Goal: Task Accomplishment & Management: Manage account settings

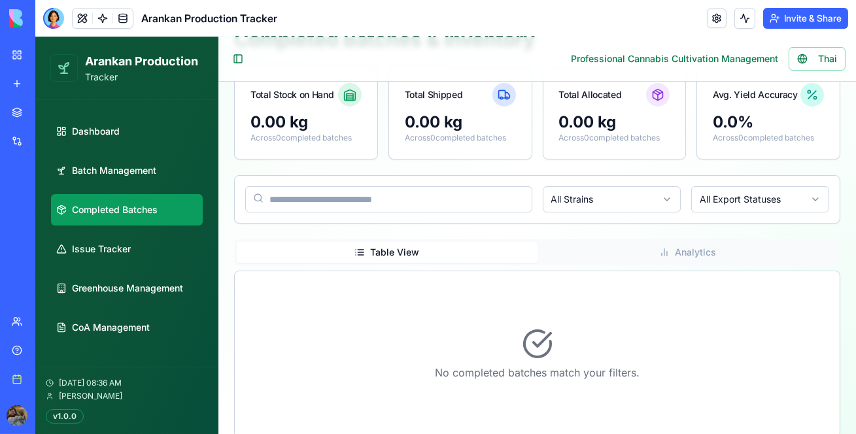
scroll to position [143, 0]
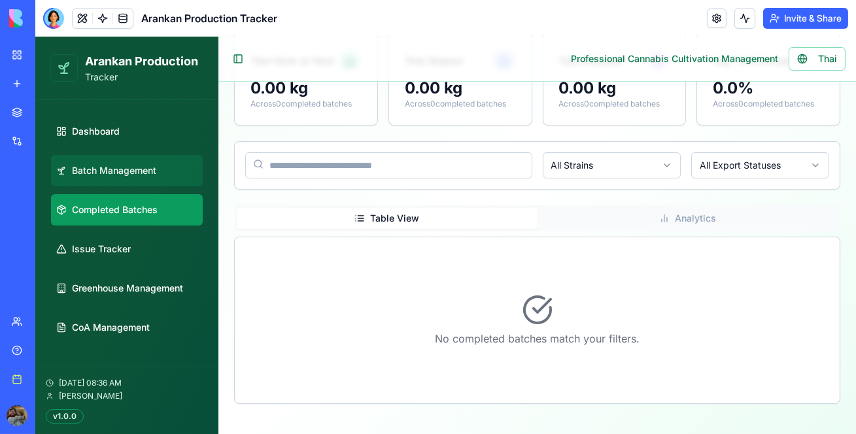
click at [84, 174] on span "Batch Management" at bounding box center [114, 170] width 84 height 13
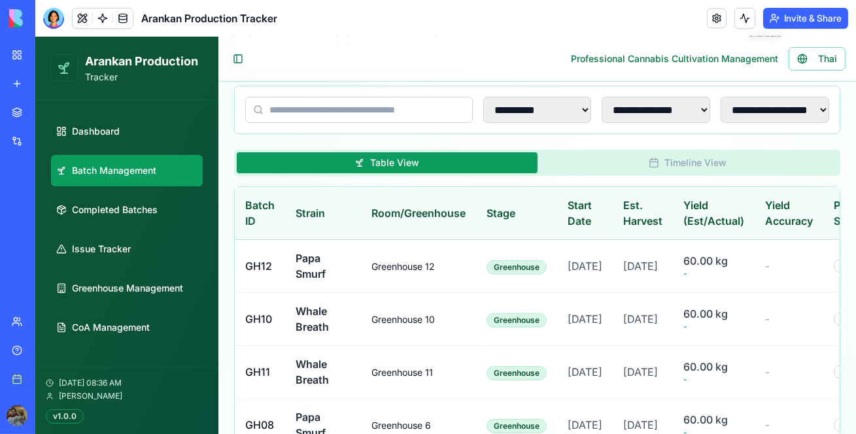
scroll to position [290, 0]
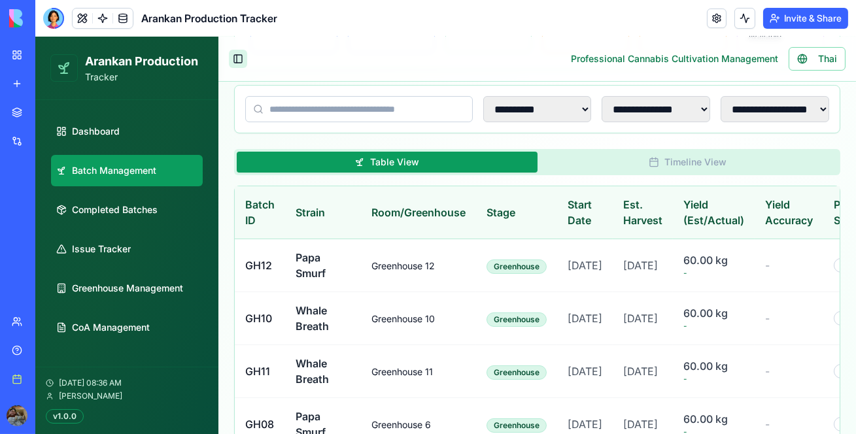
click at [241, 59] on button "Toggle Sidebar" at bounding box center [238, 59] width 18 height 18
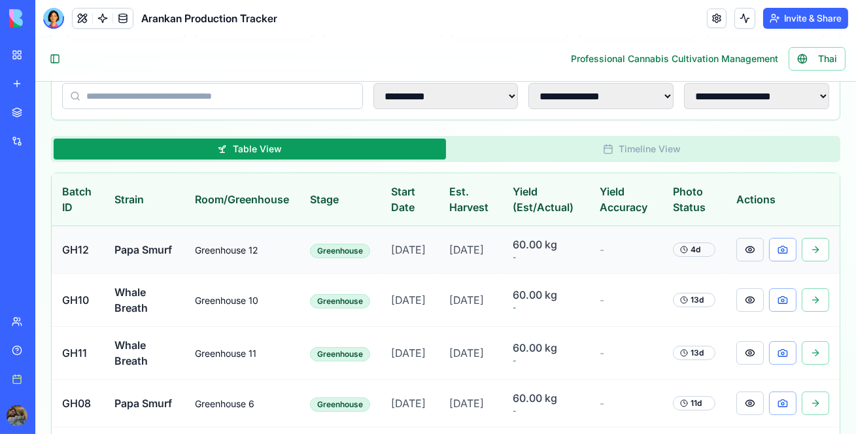
click at [744, 253] on button at bounding box center [750, 250] width 27 height 24
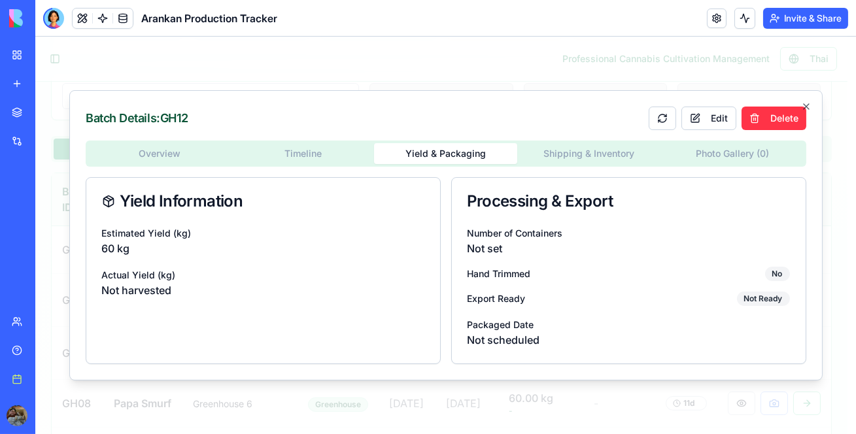
click at [432, 100] on div "Batch Details: GH12 Edit Delete Overview Timeline Yield & Packaging Shipping & …" at bounding box center [446, 235] width 754 height 291
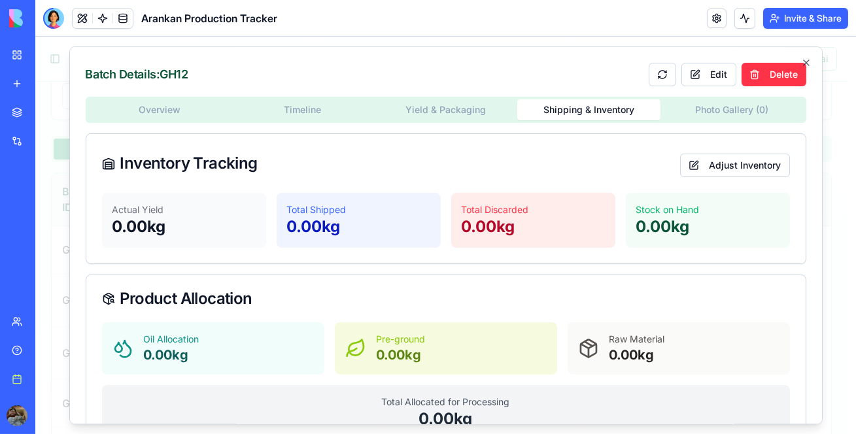
click at [559, 151] on div "Overview Timeline Yield & Packaging Shipping & Inventory Photo Gallery ( 0 ) In…" at bounding box center [446, 337] width 721 height 480
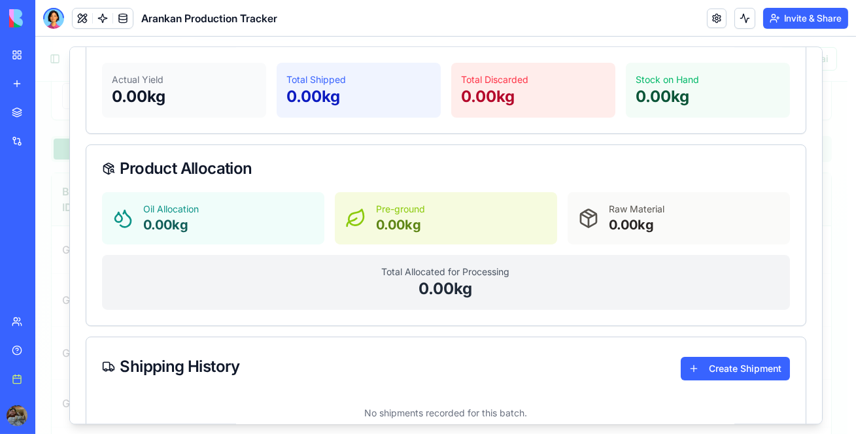
scroll to position [0, 0]
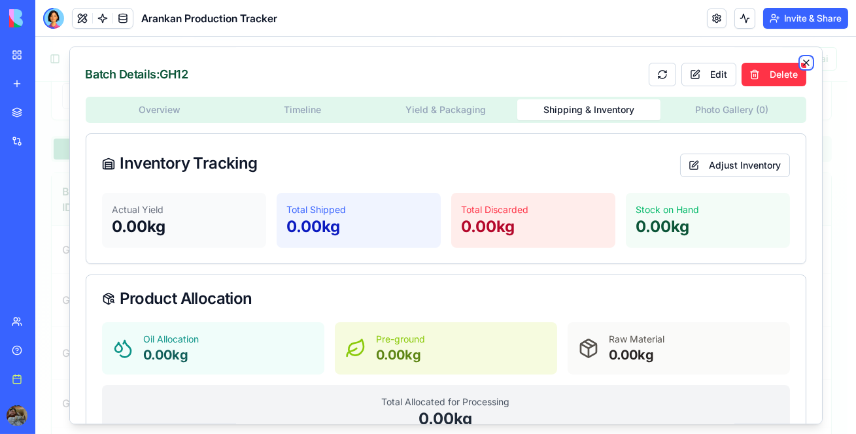
click at [802, 60] on icon "button" at bounding box center [807, 63] width 10 height 10
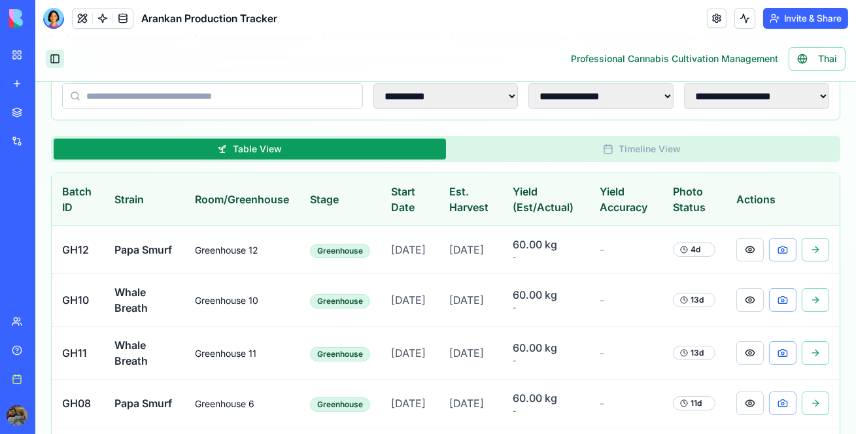
click at [56, 58] on button "Toggle Sidebar" at bounding box center [55, 59] width 18 height 18
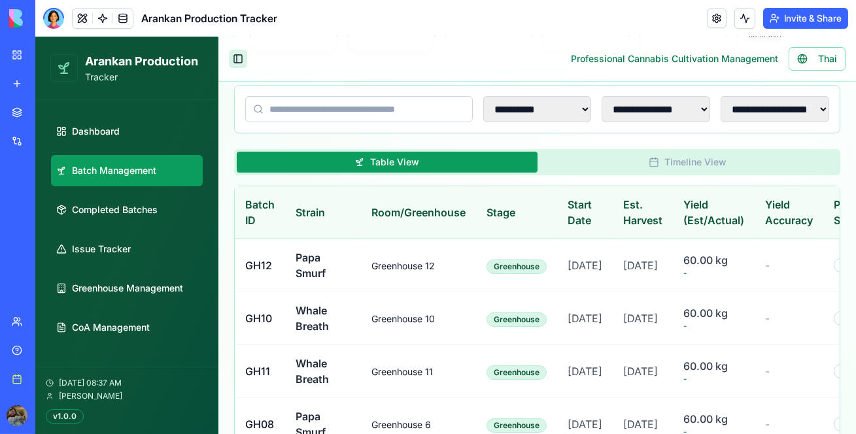
click at [239, 56] on button "Toggle Sidebar" at bounding box center [238, 59] width 18 height 18
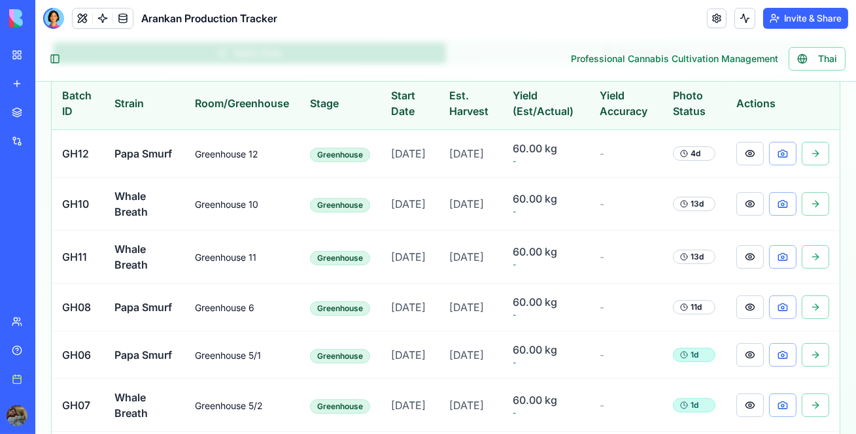
scroll to position [388, 0]
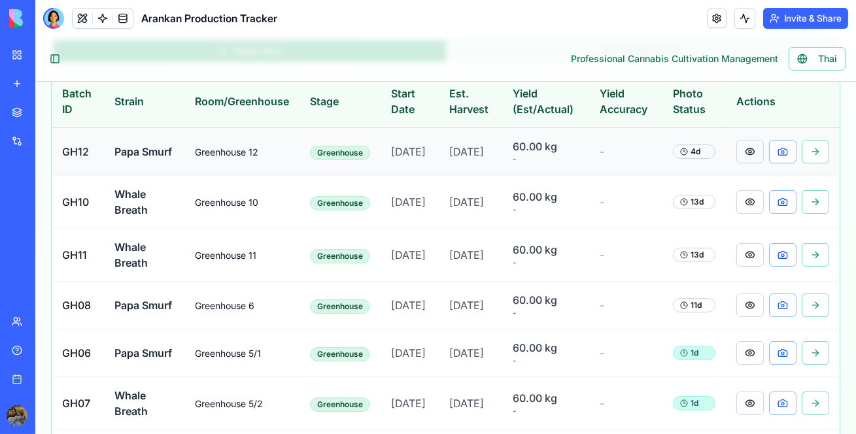
click at [744, 164] on button at bounding box center [750, 152] width 27 height 24
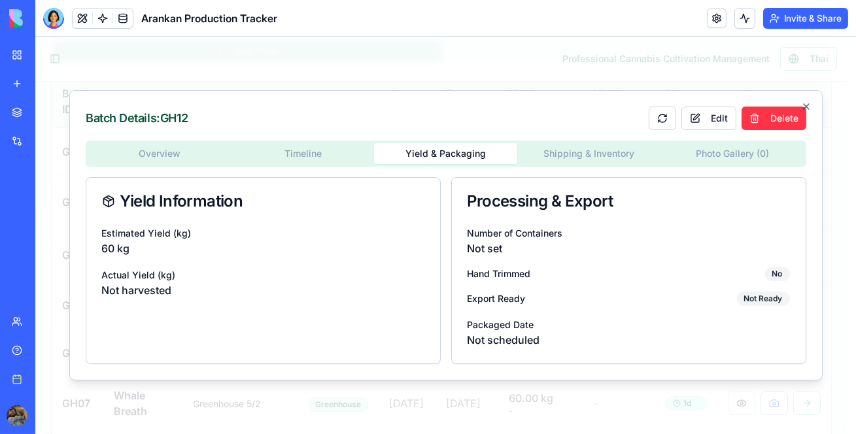
click at [453, 115] on div "Batch Details: GH12 Edit Delete Overview Timeline Yield & Packaging Shipping & …" at bounding box center [446, 235] width 754 height 291
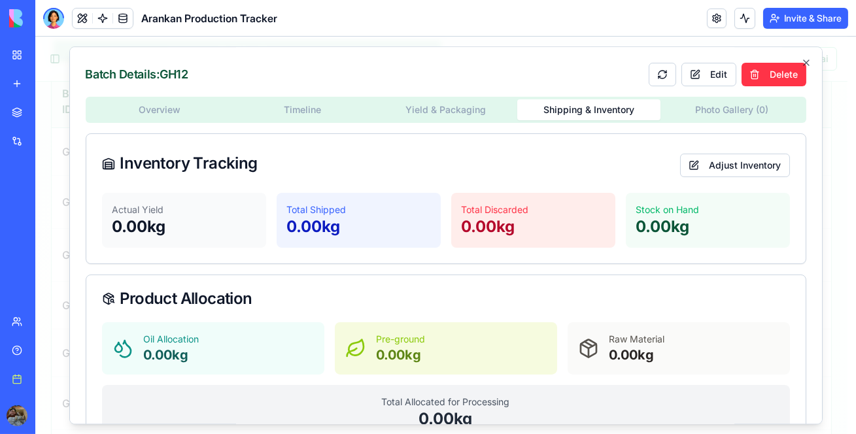
click at [545, 151] on div "Overview Timeline Yield & Packaging Shipping & Inventory Photo Gallery ( 0 ) In…" at bounding box center [446, 337] width 721 height 480
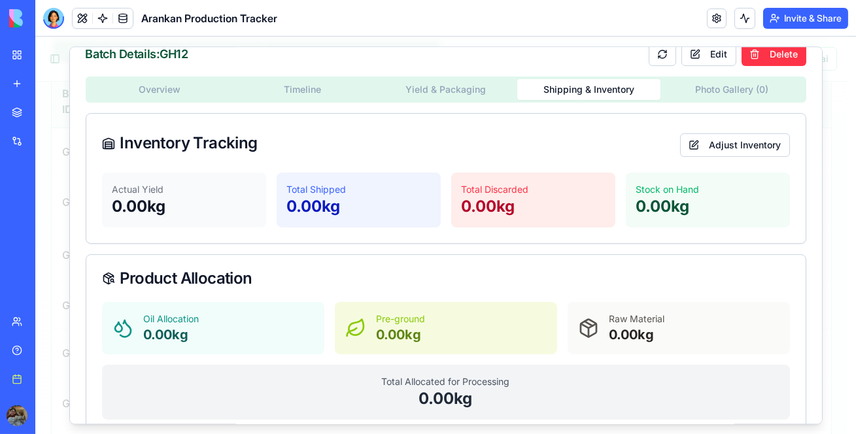
scroll to position [20, 0]
click at [680, 139] on button "Adjust Inventory" at bounding box center [735, 146] width 110 height 24
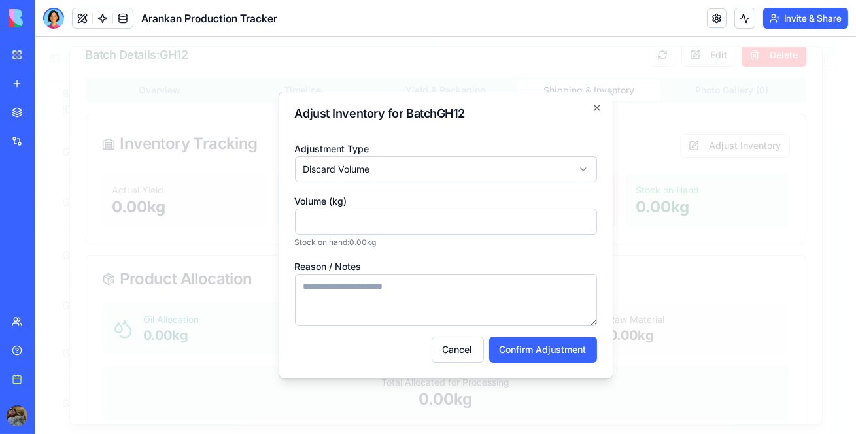
click at [502, 177] on body "**********" at bounding box center [441, 302] width 813 height 1307
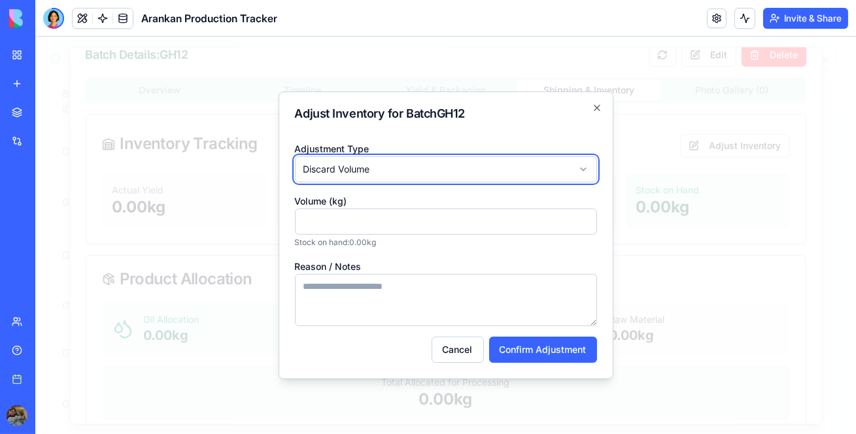
click at [559, 113] on body "**********" at bounding box center [441, 302] width 813 height 1307
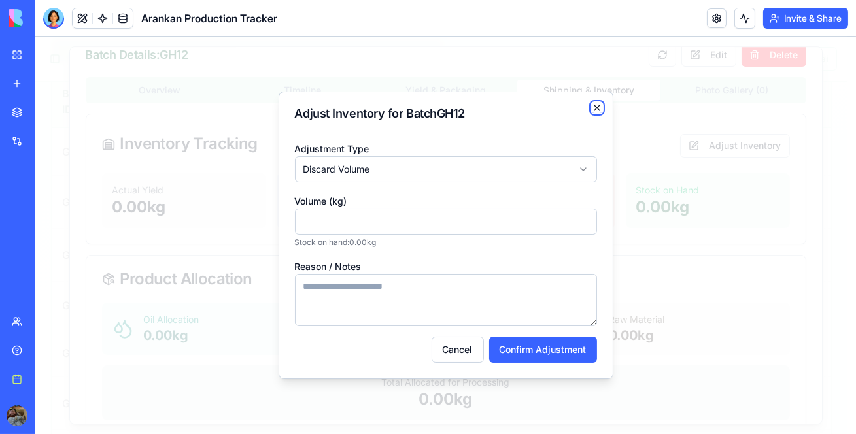
click at [596, 107] on icon "button" at bounding box center [597, 107] width 5 height 5
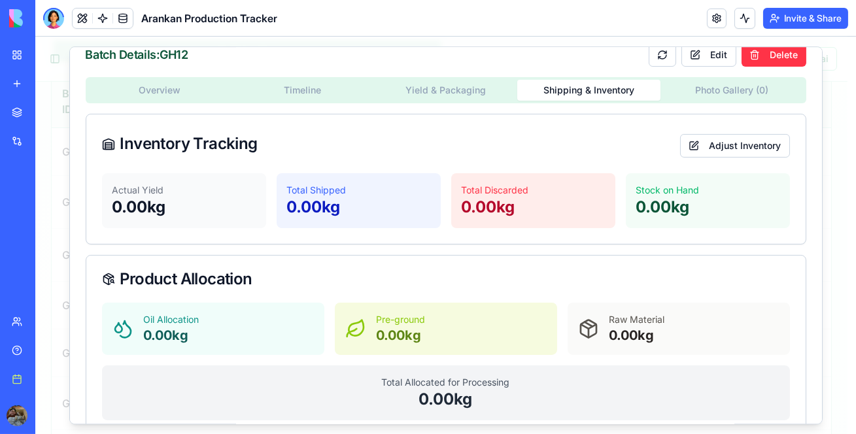
scroll to position [0, 0]
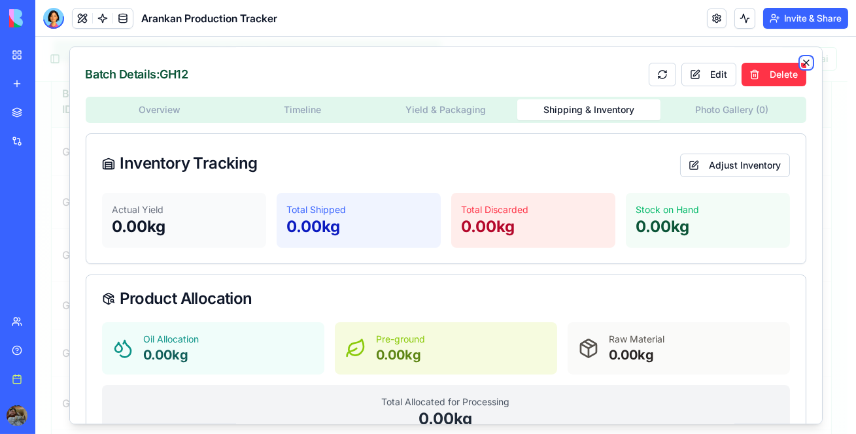
click at [802, 58] on icon "button" at bounding box center [807, 63] width 10 height 10
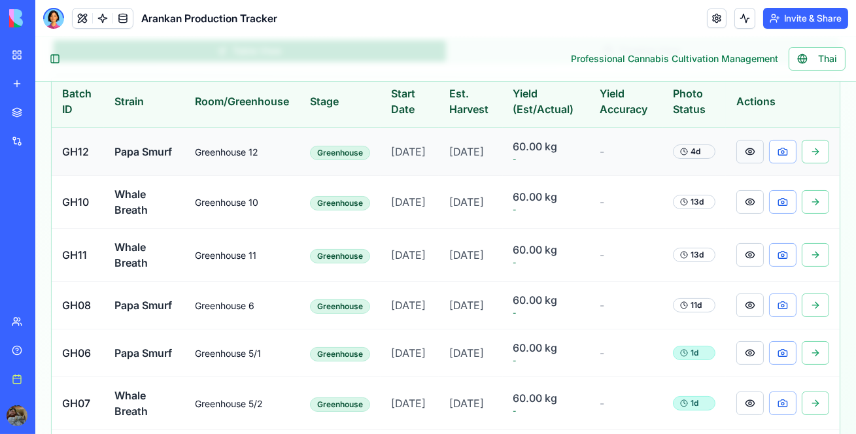
click at [737, 164] on button at bounding box center [750, 152] width 27 height 24
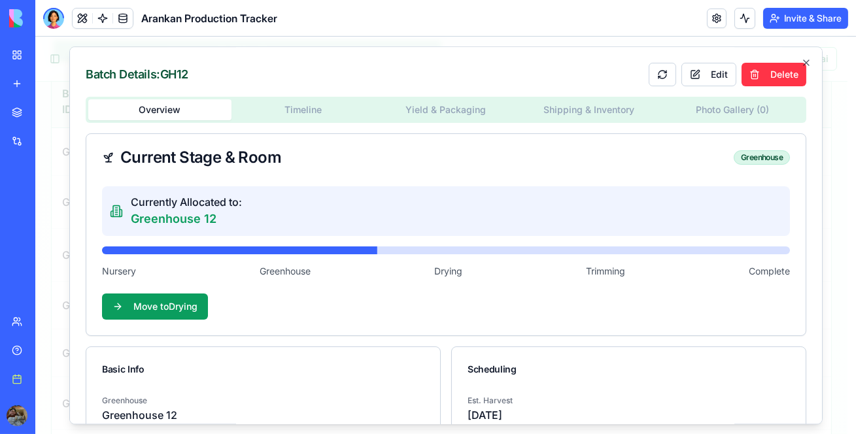
click at [434, 106] on div "Batch Details: GH12 Edit Delete Overview Timeline Yield & Packaging Shipping & …" at bounding box center [446, 235] width 754 height 378
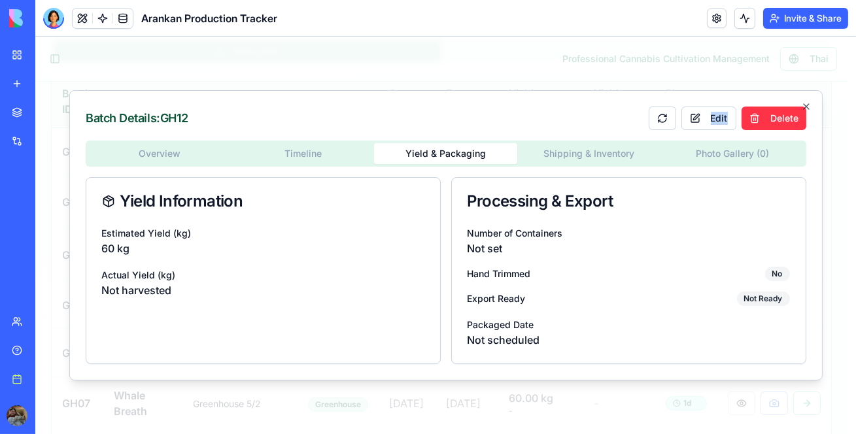
click at [434, 106] on div "Batch Details: GH12 Edit Delete Overview Timeline Yield & Packaging Shipping & …" at bounding box center [446, 235] width 754 height 291
click at [695, 122] on button "Edit" at bounding box center [709, 119] width 55 height 24
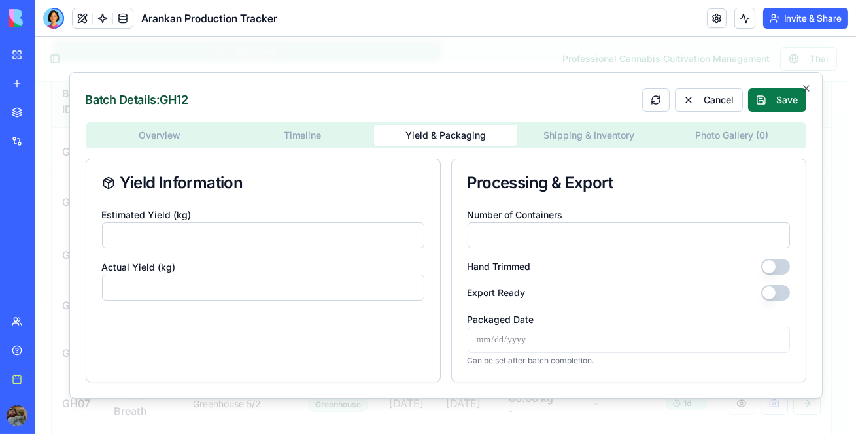
drag, startPoint x: 277, startPoint y: 279, endPoint x: 791, endPoint y: 90, distance: 547.3
click at [791, 90] on div "Batch Details: GH12 Cancel Save Overview Timeline Yield & Packaging Shipping & …" at bounding box center [446, 235] width 754 height 327
click at [809, 86] on icon "button" at bounding box center [806, 88] width 5 height 5
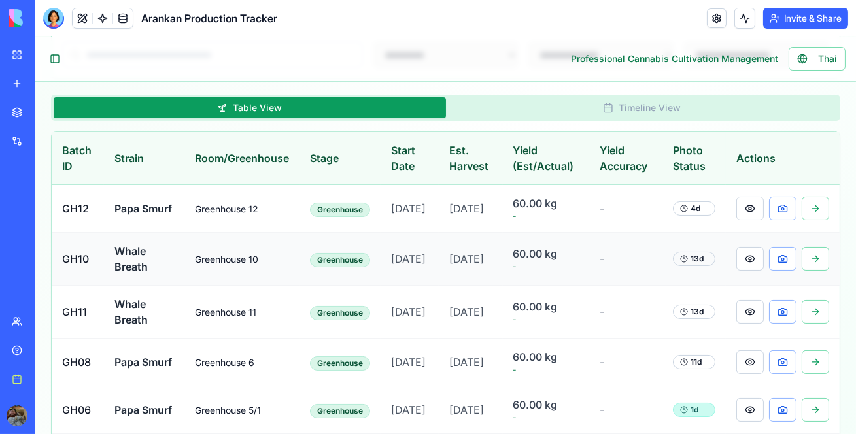
scroll to position [331, 0]
click at [739, 220] on button at bounding box center [750, 209] width 27 height 24
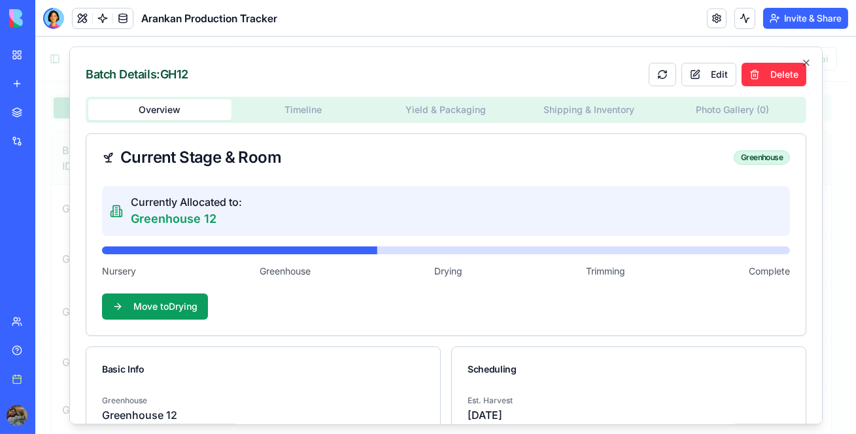
click at [567, 108] on button "Shipping & Inventory" at bounding box center [589, 109] width 143 height 21
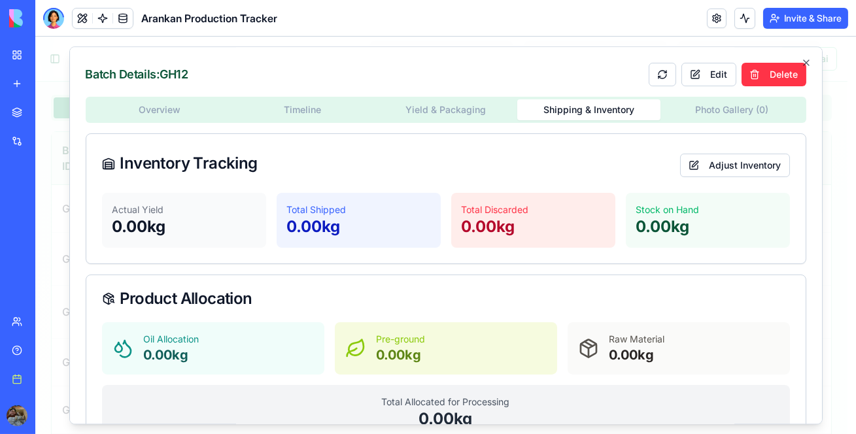
scroll to position [167, 0]
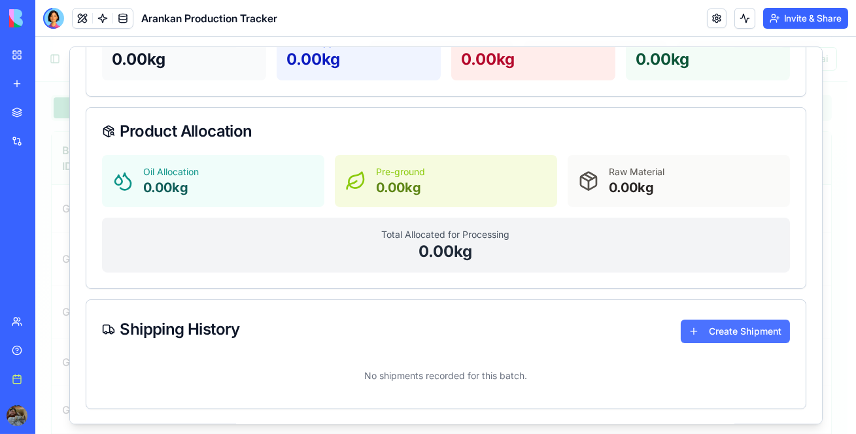
click at [735, 338] on button "Create Shipment" at bounding box center [735, 332] width 109 height 24
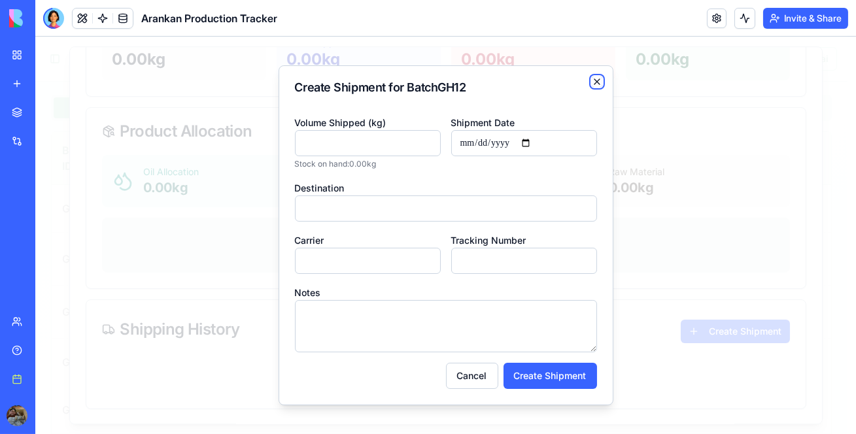
click at [602, 86] on icon "button" at bounding box center [597, 82] width 10 height 10
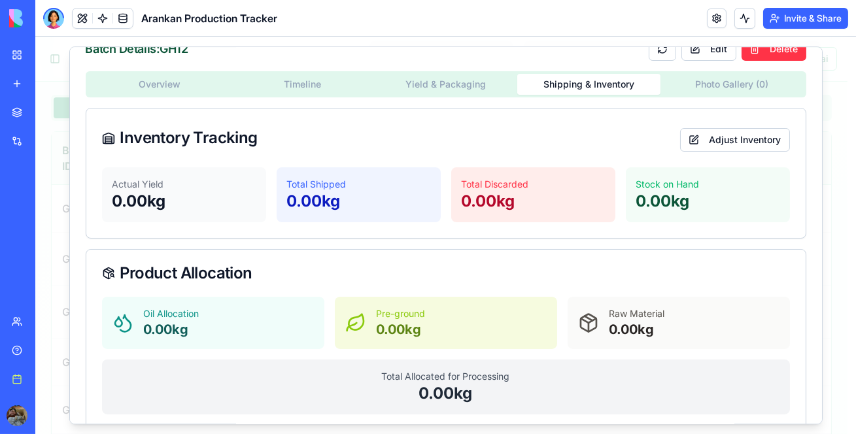
scroll to position [25, 0]
click at [690, 132] on button "Adjust Inventory" at bounding box center [735, 141] width 110 height 24
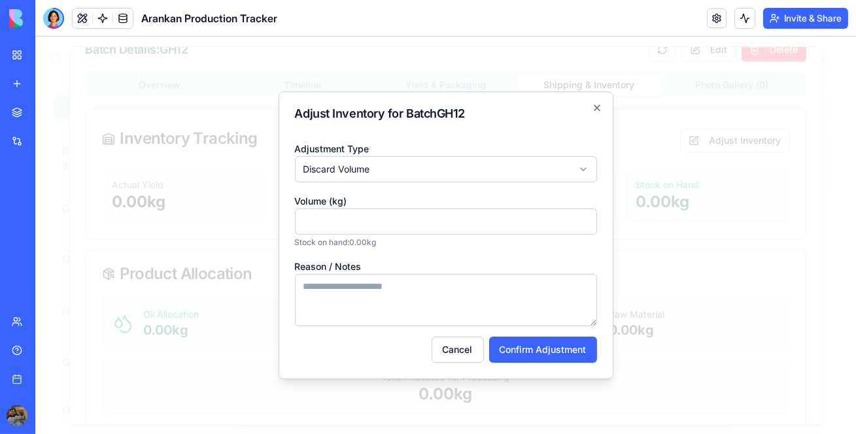
click at [541, 164] on body "**********" at bounding box center [441, 359] width 813 height 1307
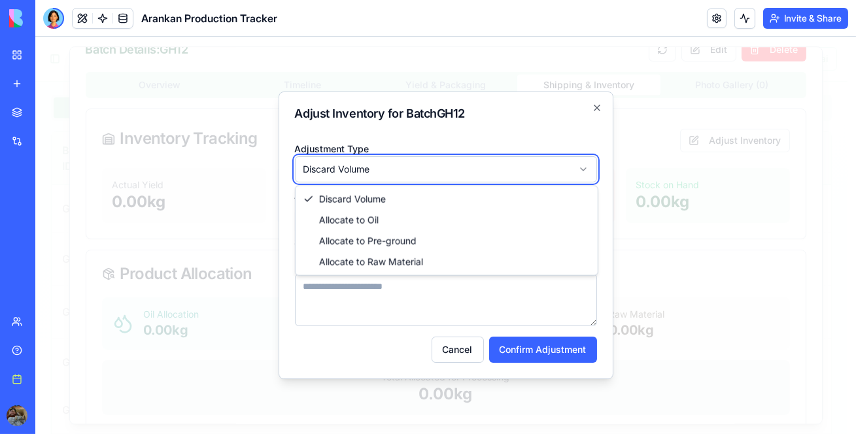
click at [538, 128] on body "**********" at bounding box center [441, 359] width 813 height 1307
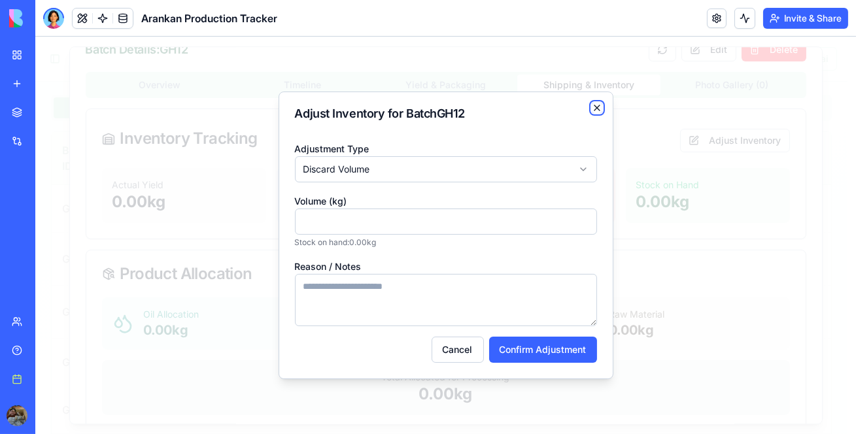
click at [601, 111] on icon "button" at bounding box center [597, 108] width 10 height 10
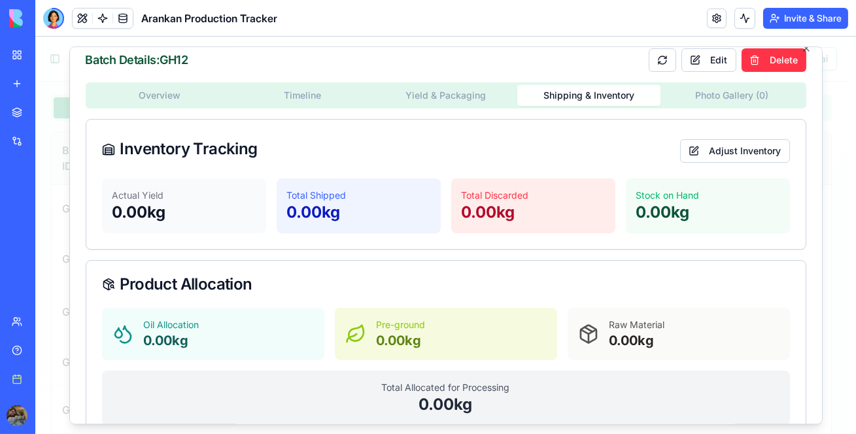
scroll to position [0, 0]
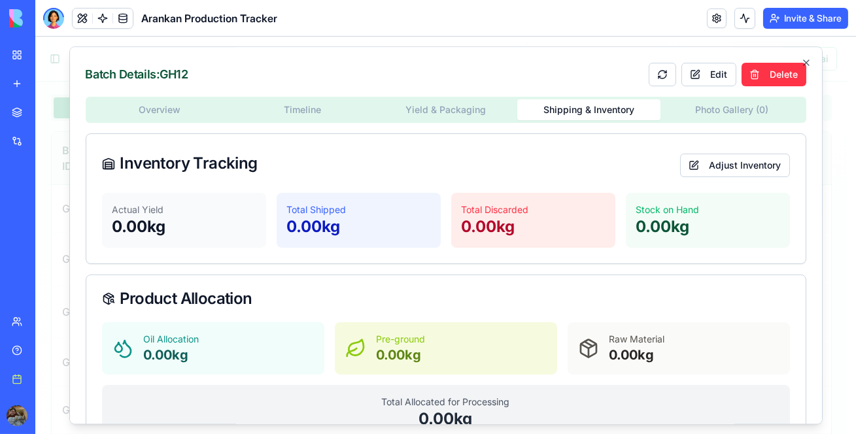
click at [467, 107] on div "Batch Details: GH12 Edit Delete Overview Timeline Yield & Packaging Shipping & …" at bounding box center [446, 235] width 754 height 378
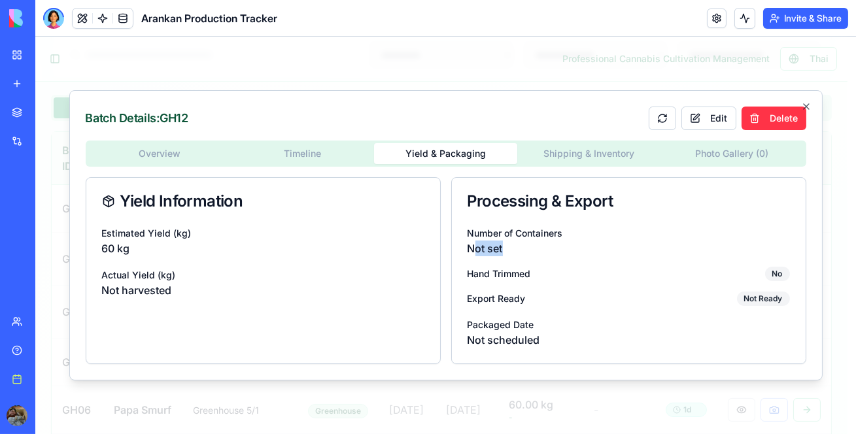
drag, startPoint x: 476, startPoint y: 251, endPoint x: 512, endPoint y: 248, distance: 36.1
click at [512, 248] on p "Not set" at bounding box center [629, 249] width 323 height 16
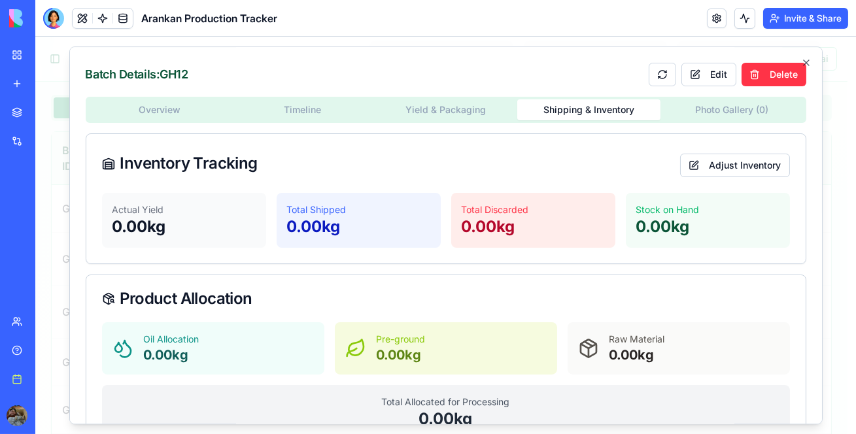
click at [577, 158] on div "Overview Timeline Yield & Packaging Shipping & Inventory Photo Gallery ( 0 ) In…" at bounding box center [446, 337] width 721 height 480
click at [802, 60] on icon "button" at bounding box center [807, 63] width 10 height 10
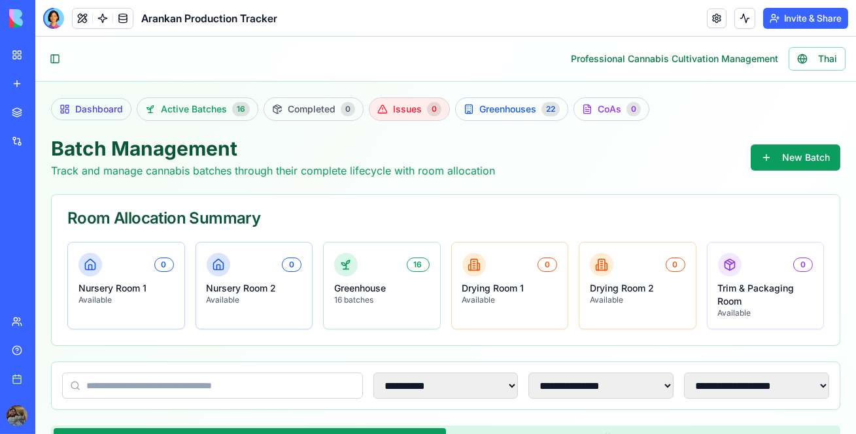
click at [399, 113] on span "Issues" at bounding box center [407, 109] width 29 height 13
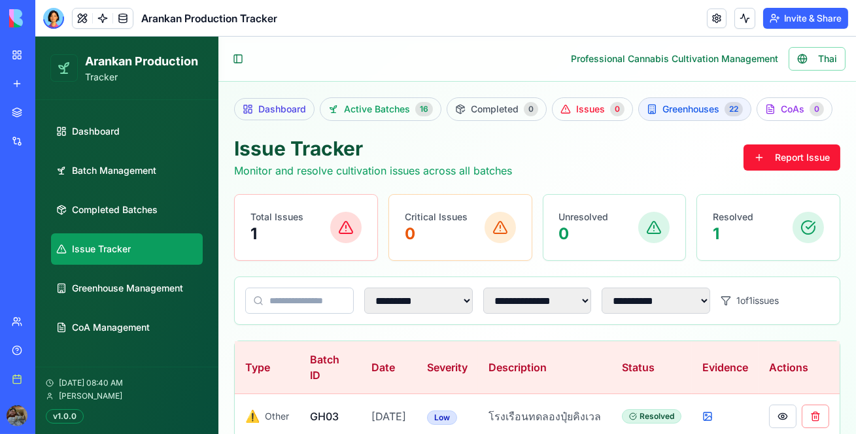
click at [666, 117] on link "Greenhouses 22" at bounding box center [695, 109] width 113 height 24
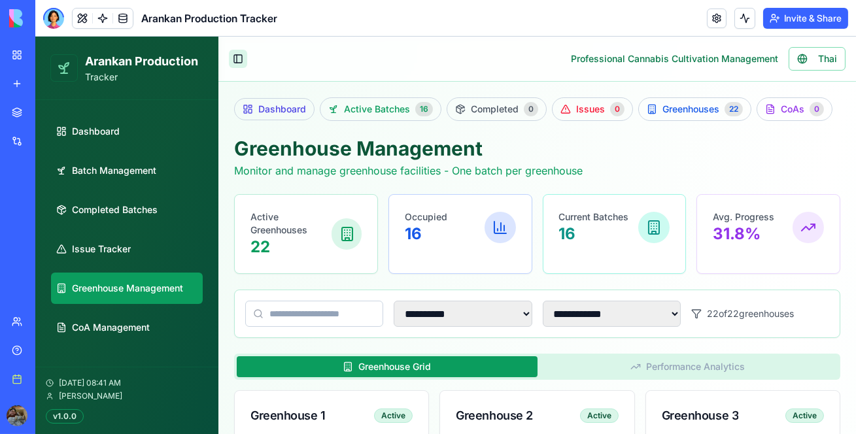
click at [234, 62] on button "Toggle Sidebar" at bounding box center [238, 59] width 18 height 18
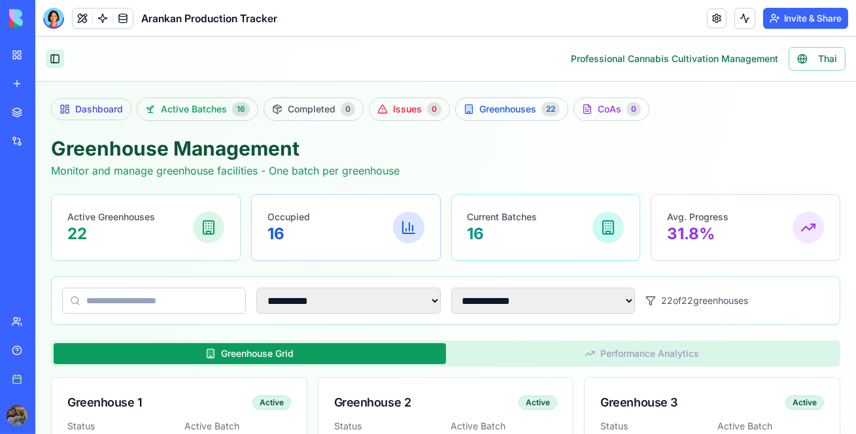
click at [51, 52] on button "Toggle Sidebar" at bounding box center [55, 59] width 18 height 18
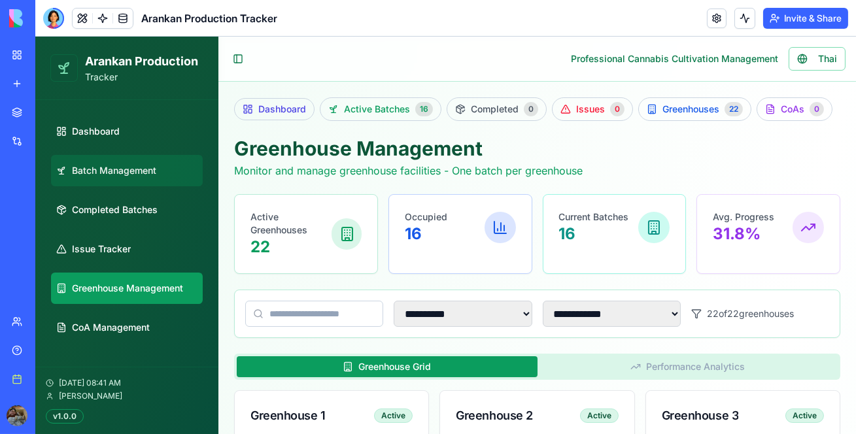
click at [77, 169] on span "Batch Management" at bounding box center [114, 170] width 84 height 13
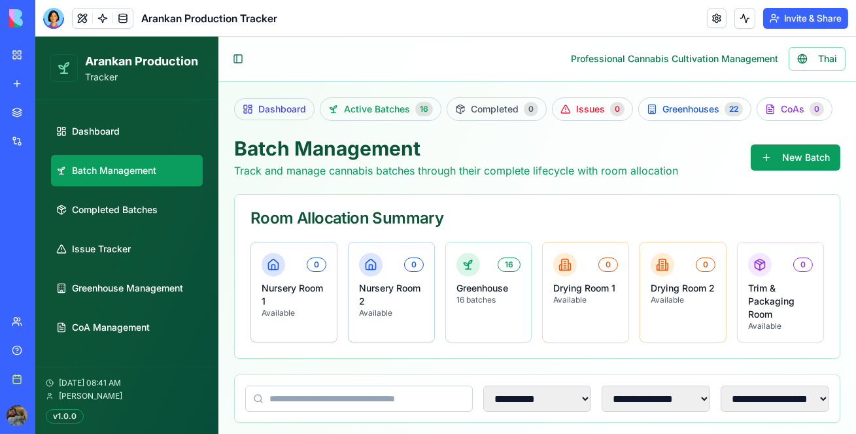
click at [77, 169] on span "Batch Management" at bounding box center [114, 170] width 84 height 13
click at [236, 59] on button "Toggle Sidebar" at bounding box center [238, 59] width 18 height 18
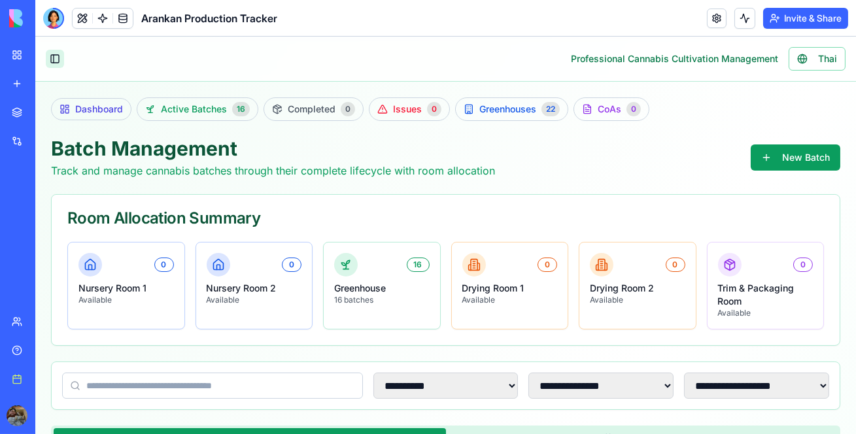
click at [56, 52] on button "Toggle Sidebar" at bounding box center [55, 59] width 18 height 18
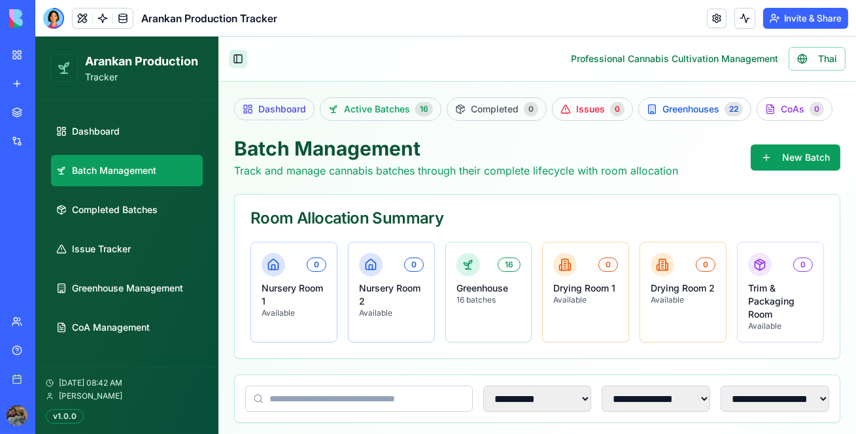
click at [56, 52] on div "Arankan Production Tracker" at bounding box center [127, 67] width 152 height 31
click at [241, 60] on button "Toggle Sidebar" at bounding box center [238, 59] width 18 height 18
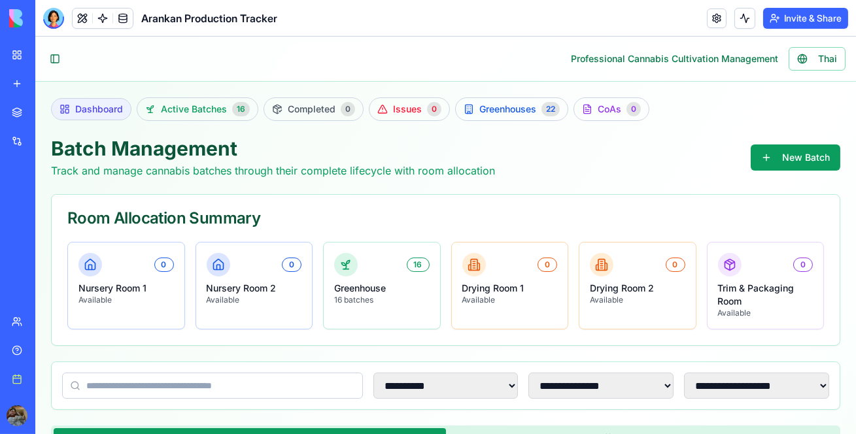
click at [118, 113] on span "Dashboard" at bounding box center [99, 109] width 48 height 13
select select "**"
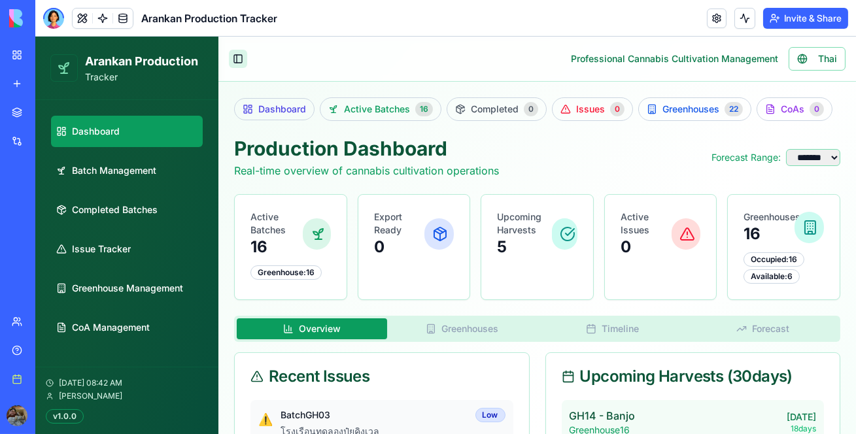
click at [239, 60] on button "Toggle Sidebar" at bounding box center [238, 59] width 18 height 18
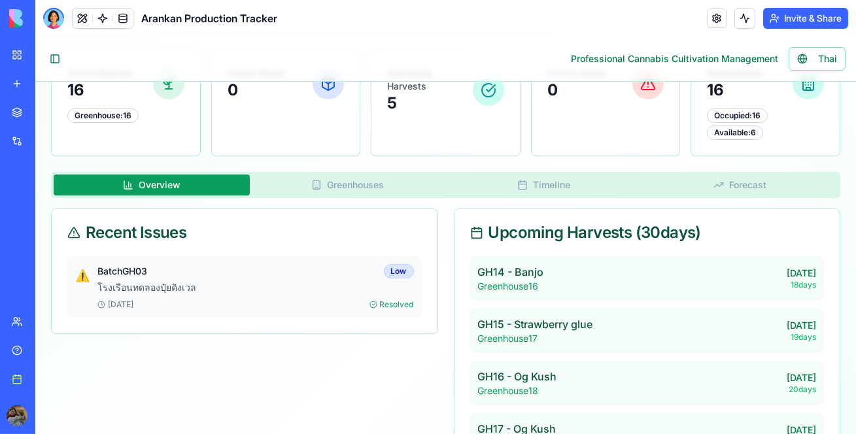
scroll to position [143, 0]
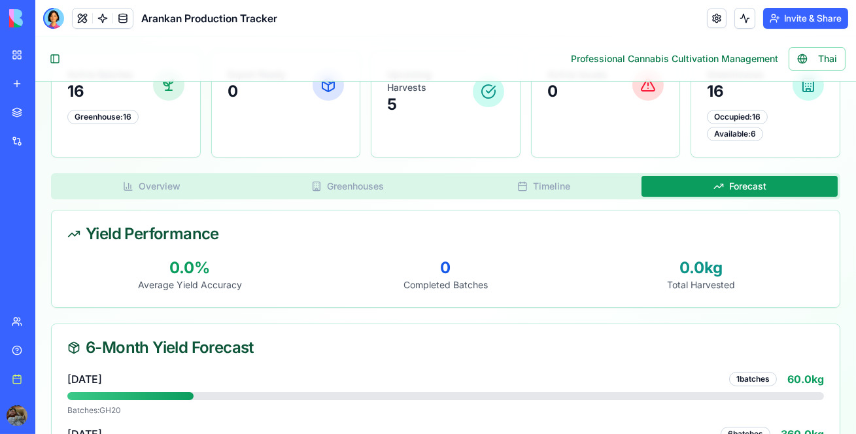
click at [766, 181] on button "Forecast" at bounding box center [740, 186] width 196 height 21
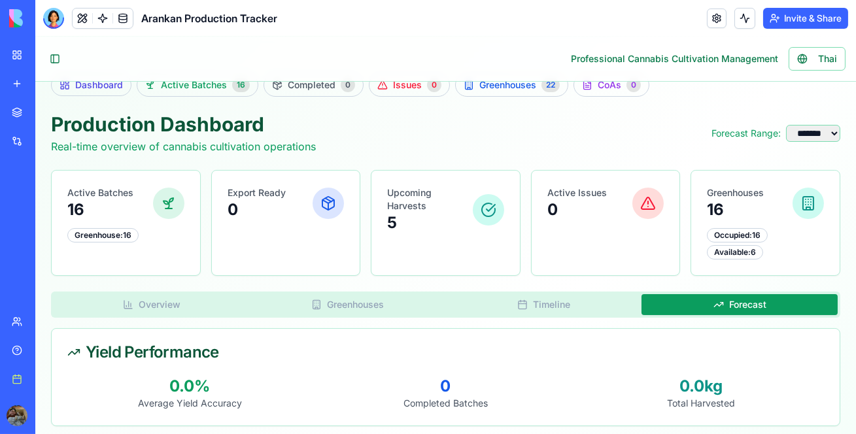
scroll to position [0, 0]
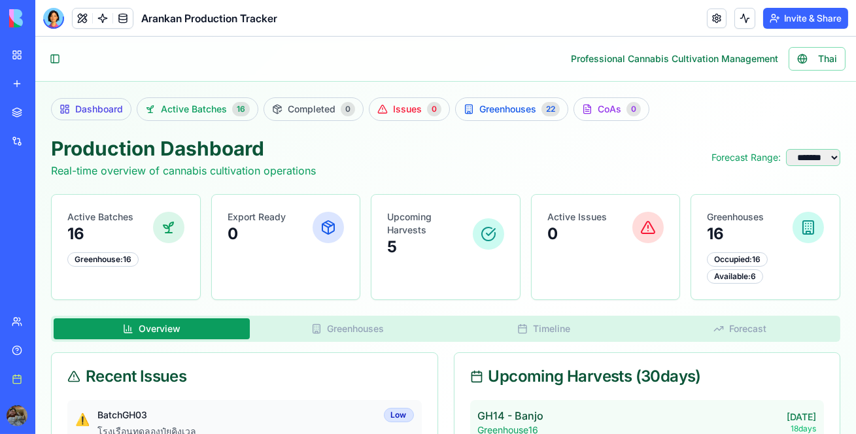
click at [211, 334] on button "Overview" at bounding box center [152, 329] width 196 height 21
click at [319, 328] on button "Greenhouses" at bounding box center [348, 329] width 196 height 21
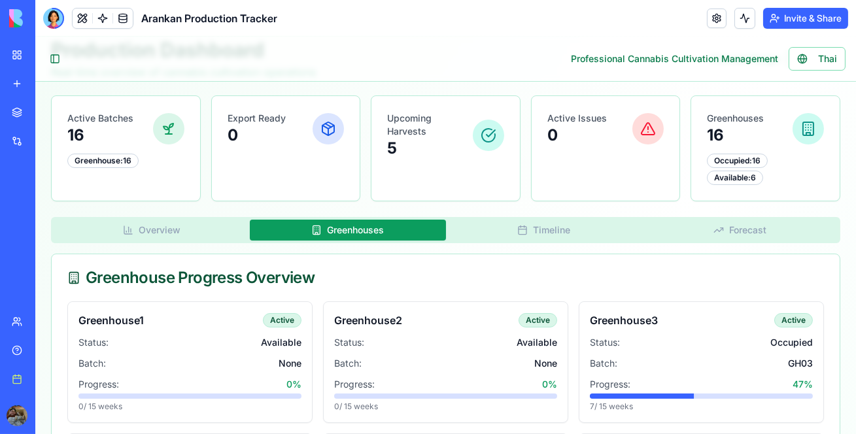
scroll to position [83, 0]
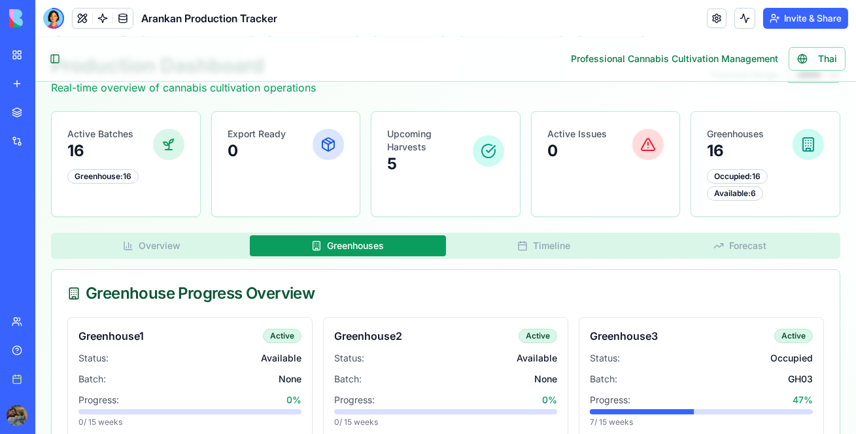
click at [719, 238] on button "Forecast" at bounding box center [740, 246] width 196 height 21
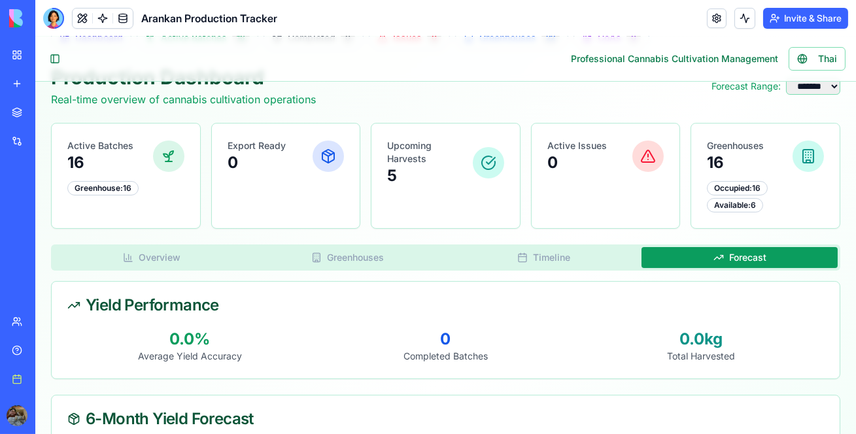
scroll to position [0, 0]
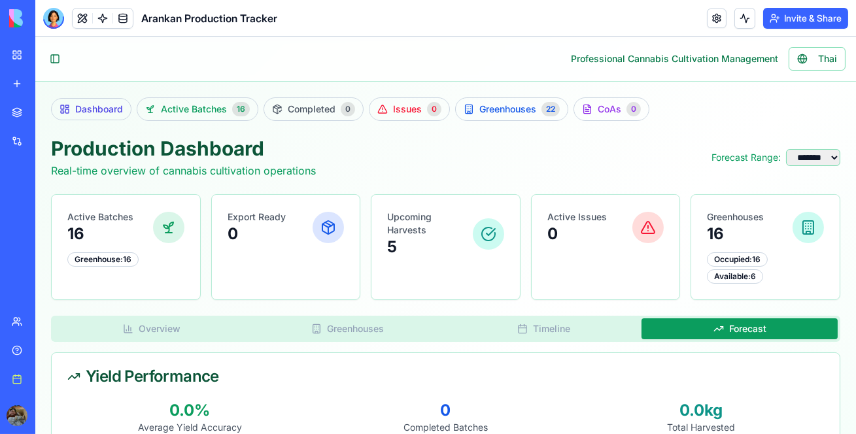
click at [230, 333] on button "Overview" at bounding box center [152, 329] width 196 height 21
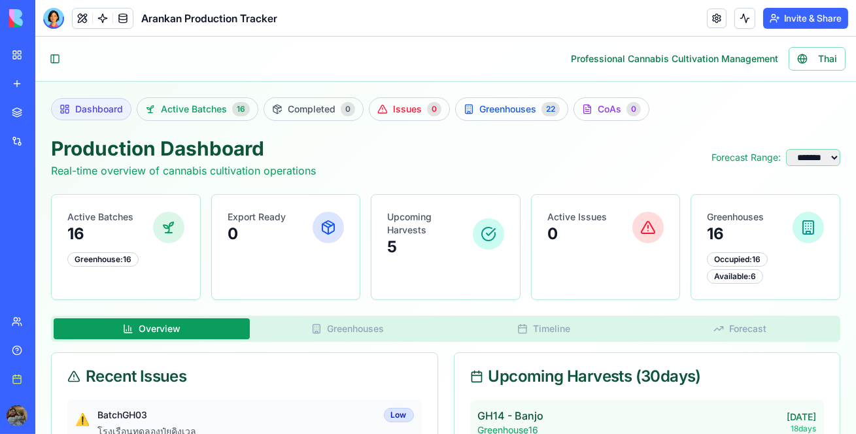
click at [87, 118] on link "Dashboard" at bounding box center [91, 109] width 80 height 22
click at [423, 111] on link "Issues 0" at bounding box center [409, 109] width 81 height 24
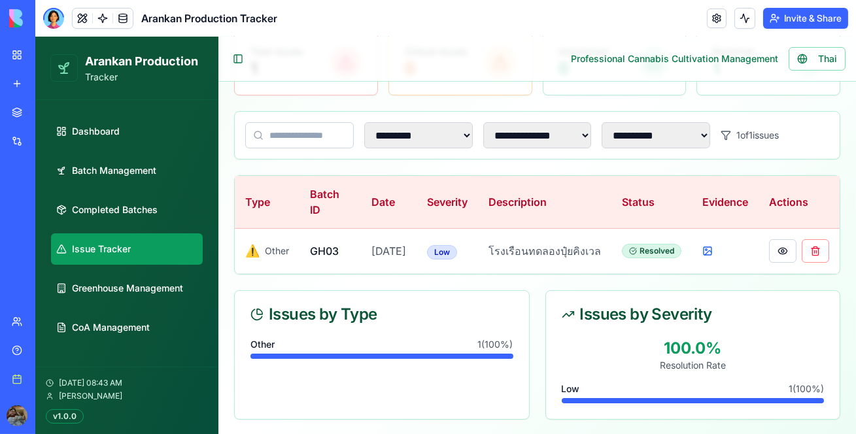
scroll to position [170, 0]
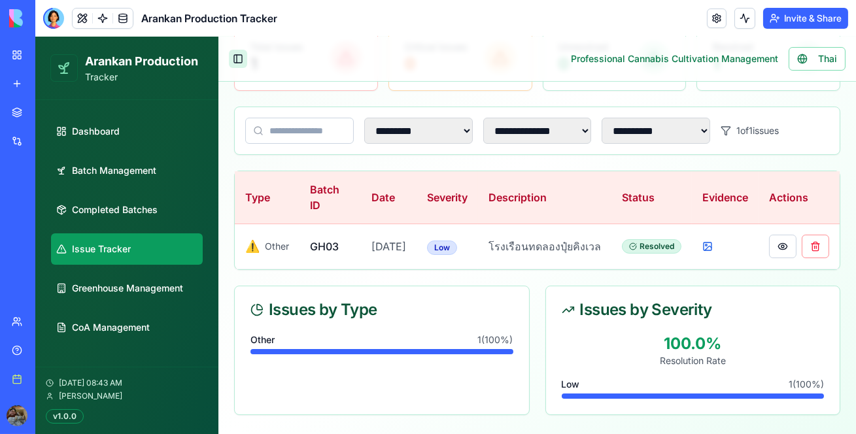
click at [237, 55] on button "Toggle Sidebar" at bounding box center [238, 59] width 18 height 18
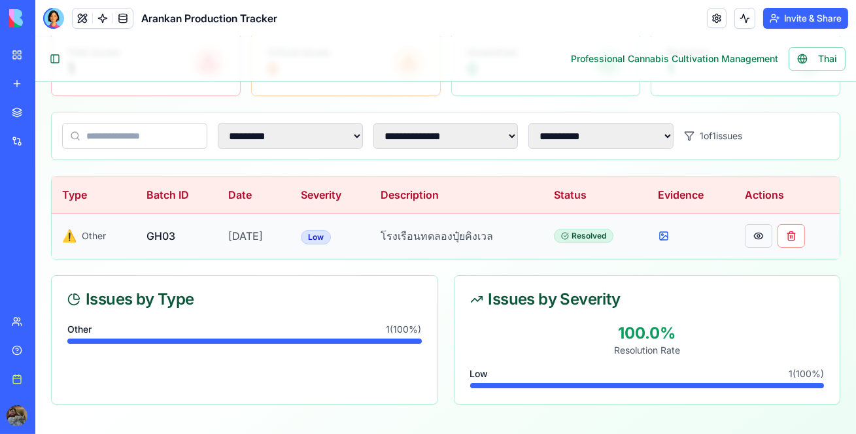
click at [760, 236] on button at bounding box center [758, 236] width 27 height 24
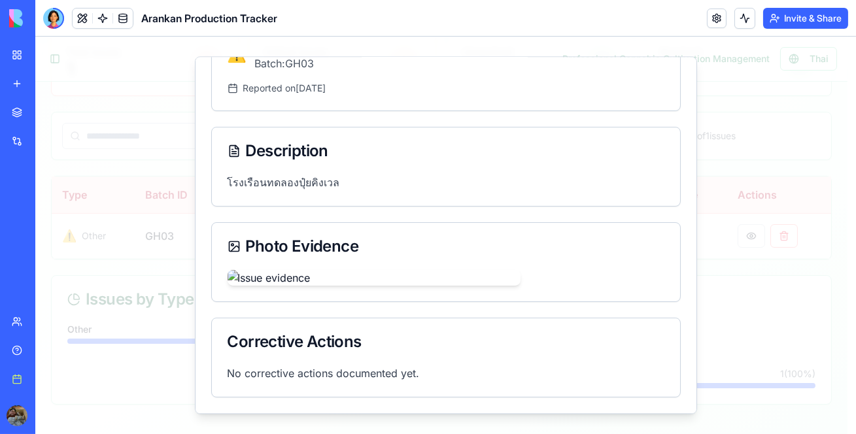
scroll to position [342, 0]
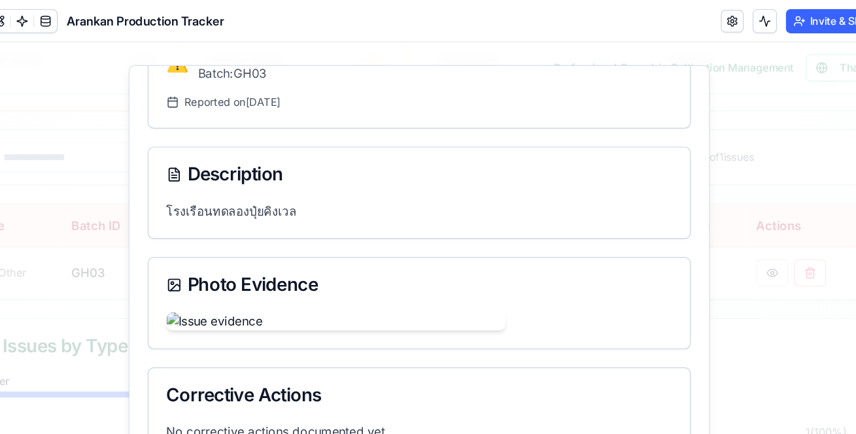
click at [436, 275] on div at bounding box center [355, 290] width 468 height 31
click at [667, 124] on div at bounding box center [354, 241] width 821 height 398
click at [582, 71] on div "Issue Details Delete Edit ⚠️ Other Batch: GH03 Low Resolved Reported on [DATE] …" at bounding box center [355, 241] width 502 height 358
click at [580, 228] on div "Photo Evidence" at bounding box center [355, 268] width 470 height 80
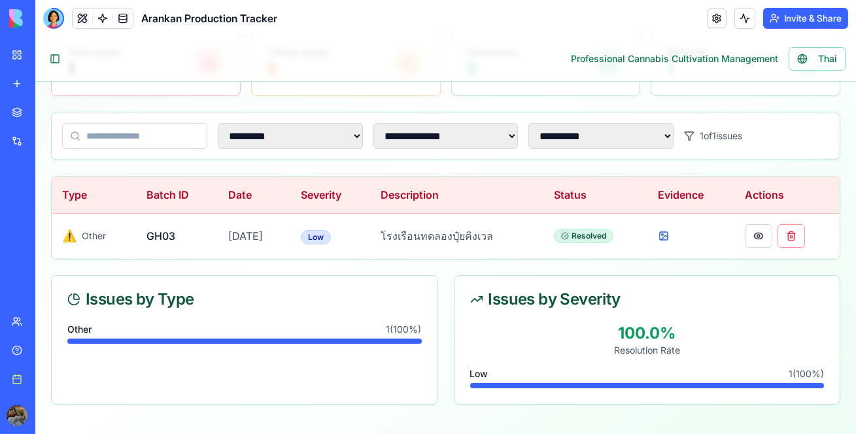
scroll to position [0, 0]
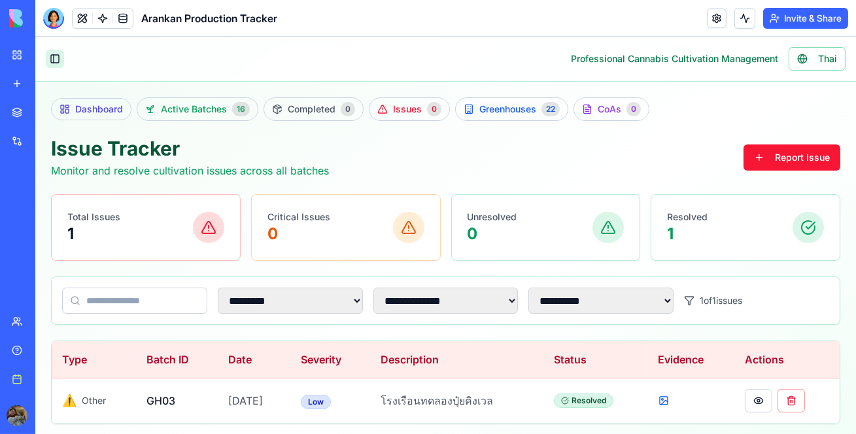
click at [58, 56] on button "Toggle Sidebar" at bounding box center [55, 59] width 18 height 18
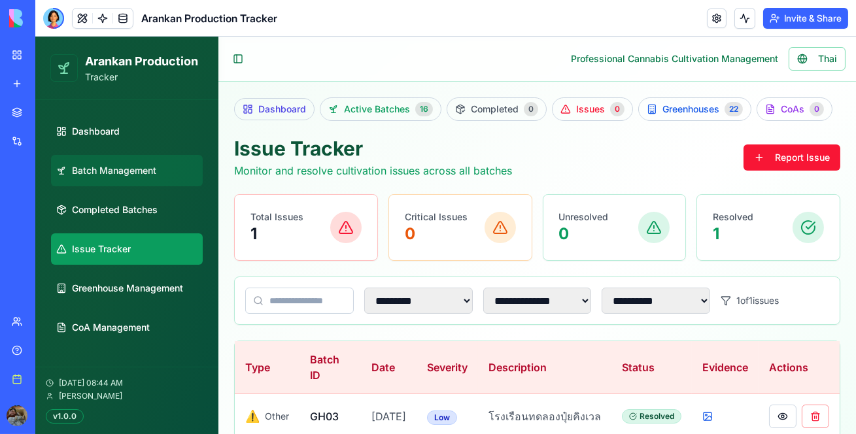
click at [94, 173] on span "Batch Management" at bounding box center [114, 170] width 84 height 13
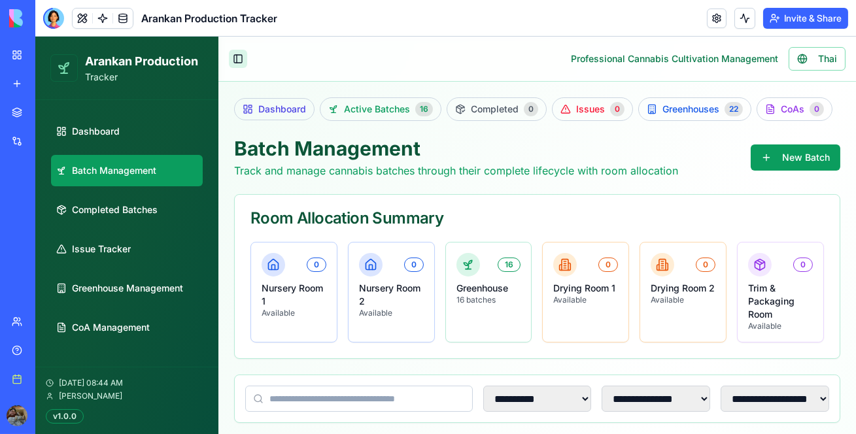
click at [230, 58] on button "Toggle Sidebar" at bounding box center [238, 59] width 18 height 18
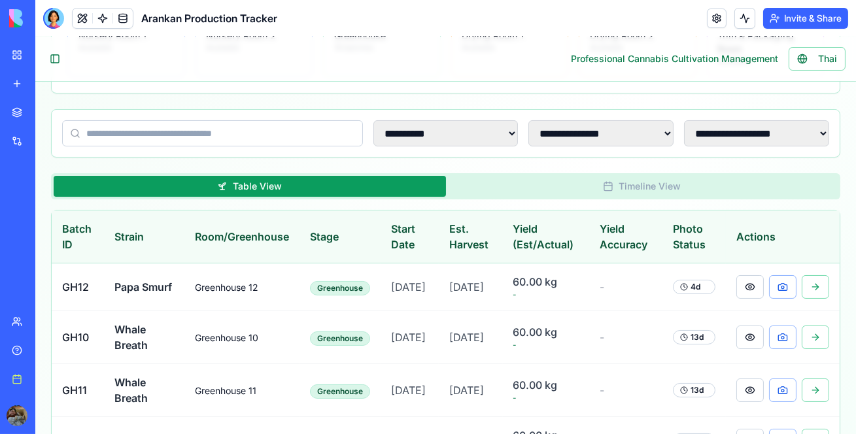
scroll to position [252, 0]
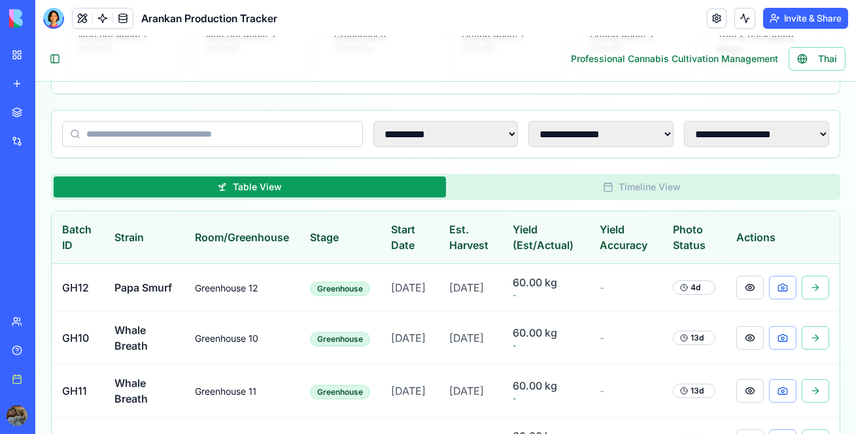
click at [229, 135] on input at bounding box center [212, 134] width 301 height 26
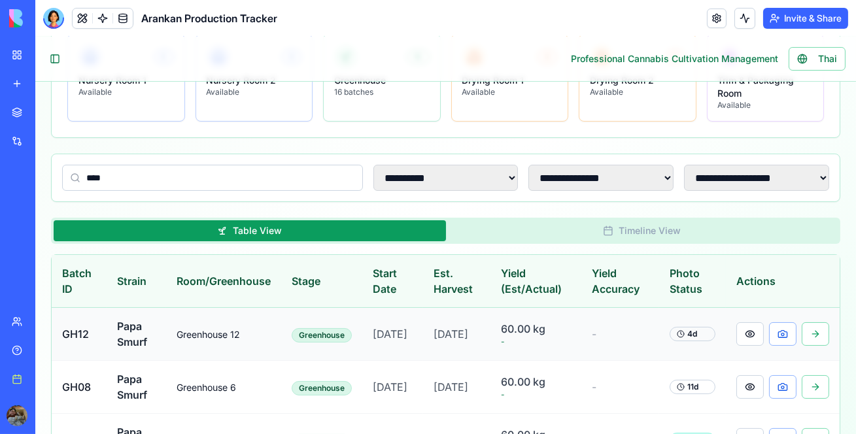
scroll to position [206, 0]
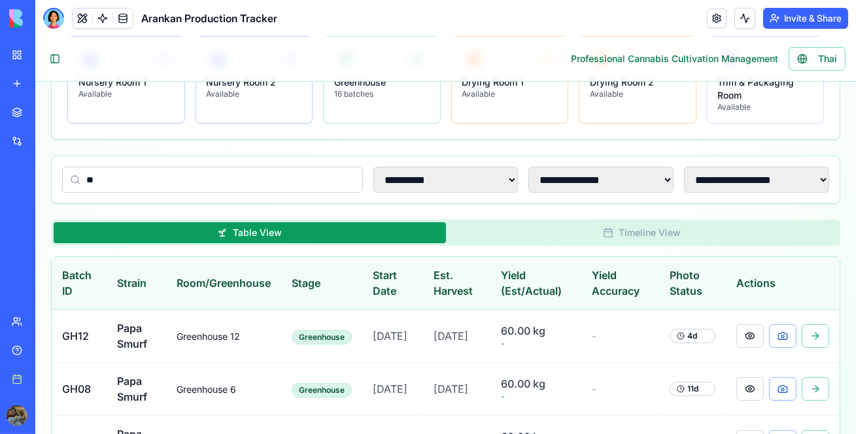
type input "*"
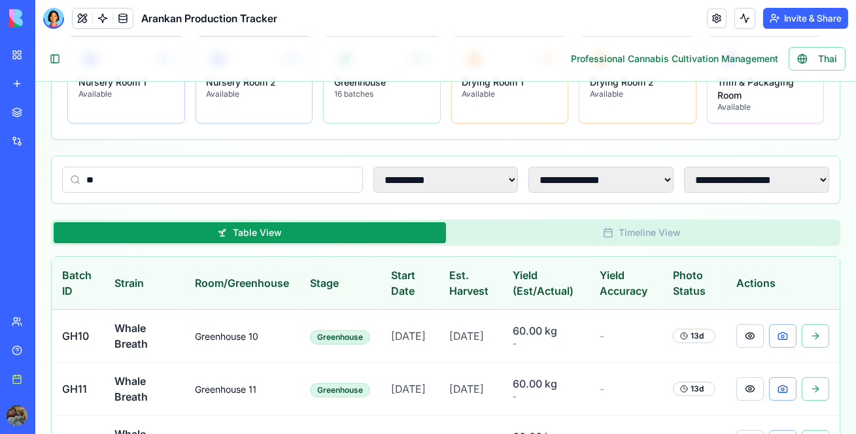
scroll to position [165, 0]
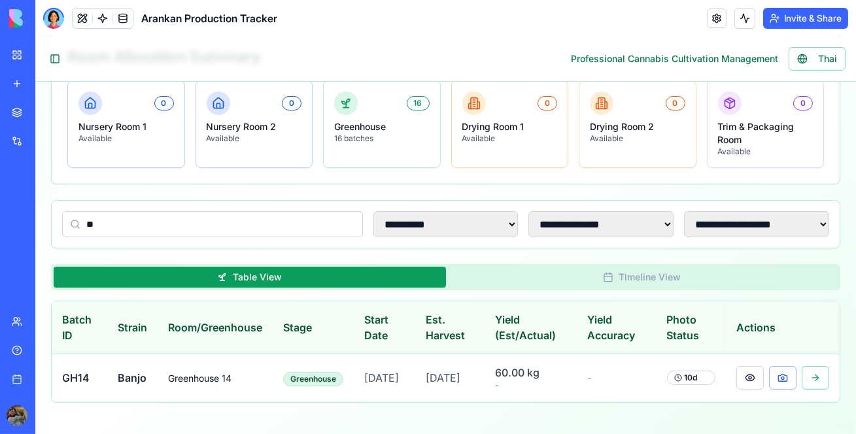
type input "*"
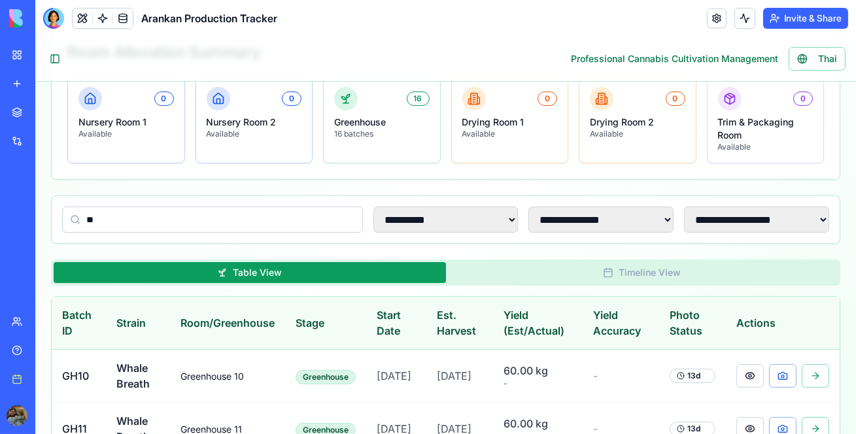
scroll to position [158, 0]
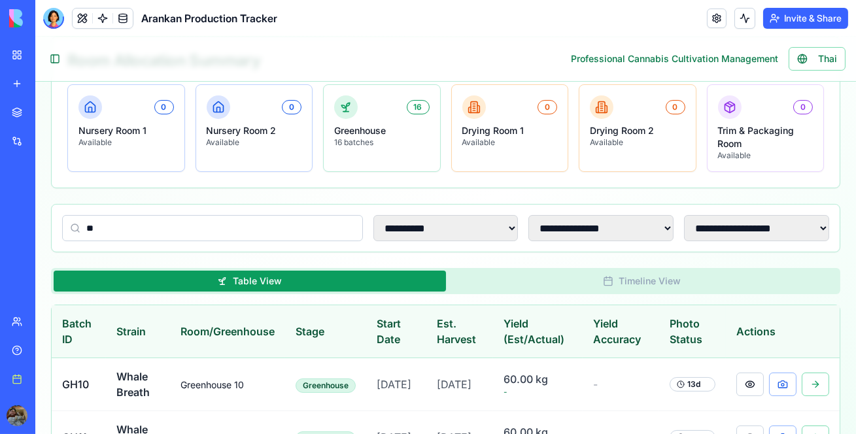
type input "*"
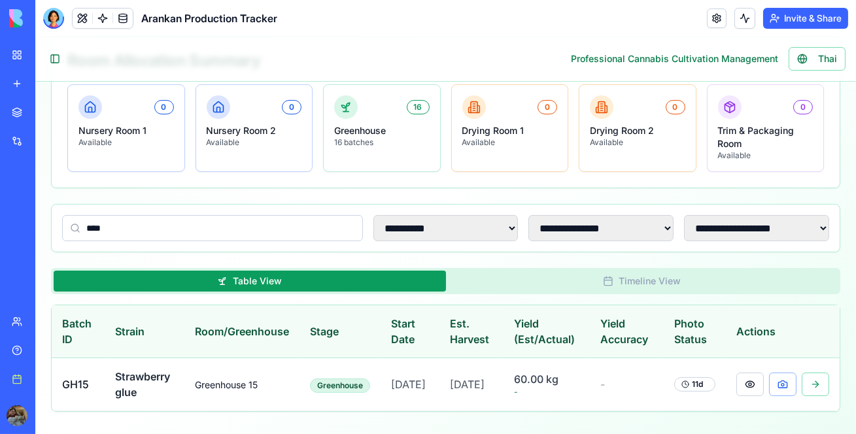
scroll to position [181, 0]
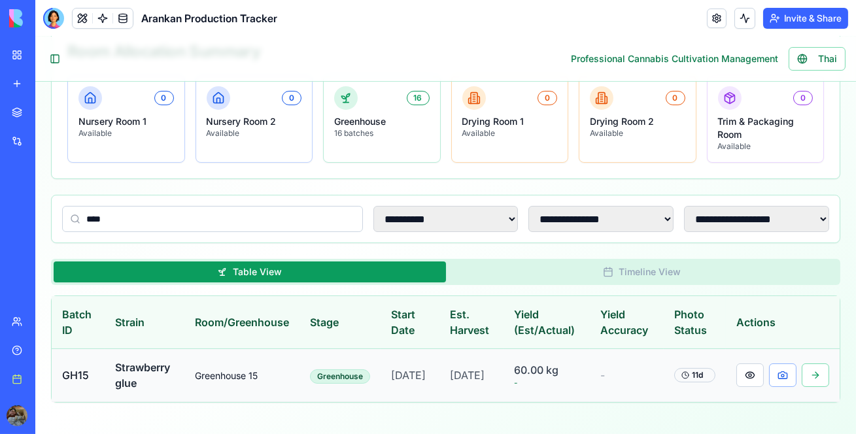
type input "****"
drag, startPoint x: 65, startPoint y: 365, endPoint x: 141, endPoint y: 387, distance: 78.3
click at [141, 387] on tr "GH15 Strawberry glue Greenhouse 15 Greenhouse [DATE] [DATE] 60.00 kg - - 11 d" at bounding box center [446, 375] width 788 height 53
click at [640, 263] on button "Timeline View" at bounding box center [642, 272] width 393 height 21
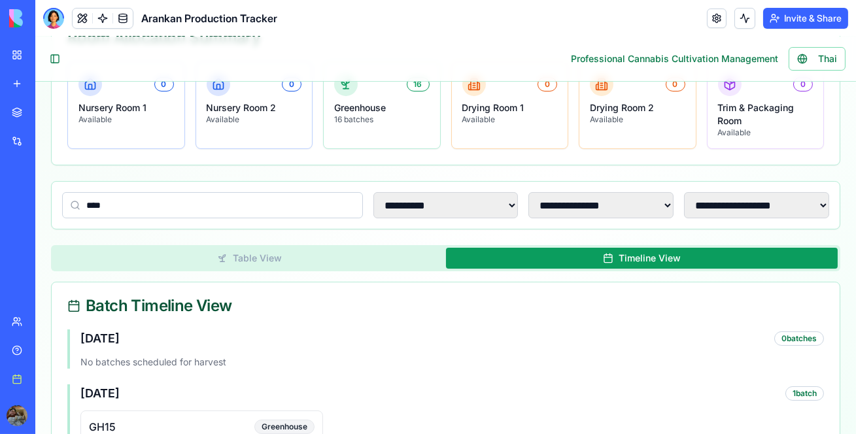
click at [419, 262] on button "Table View" at bounding box center [250, 258] width 393 height 21
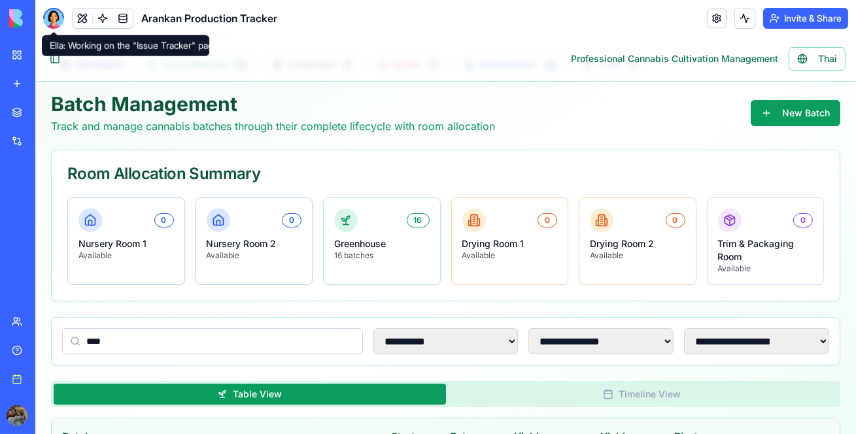
scroll to position [0, 0]
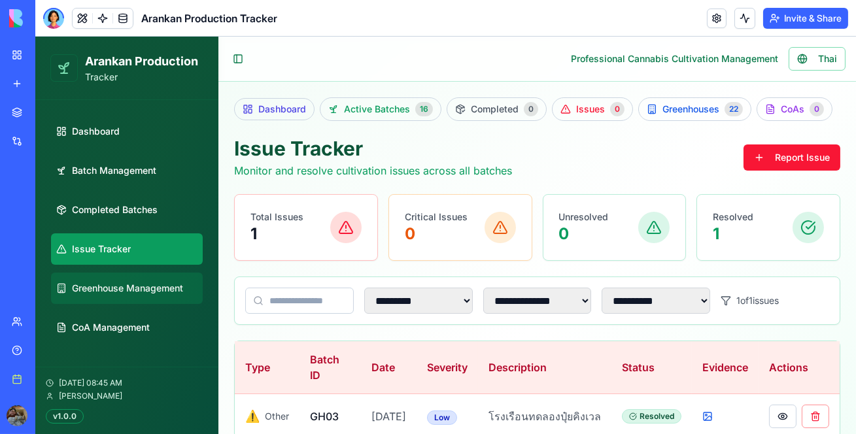
click at [92, 296] on link "Greenhouse Management" at bounding box center [127, 288] width 152 height 31
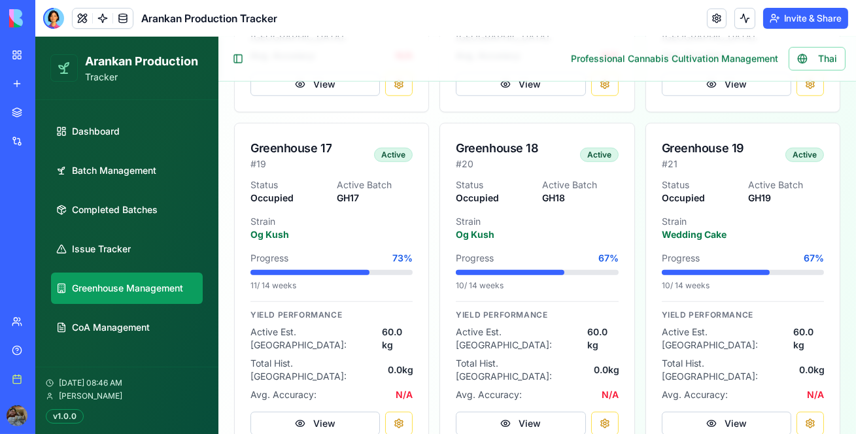
scroll to position [2321, 0]
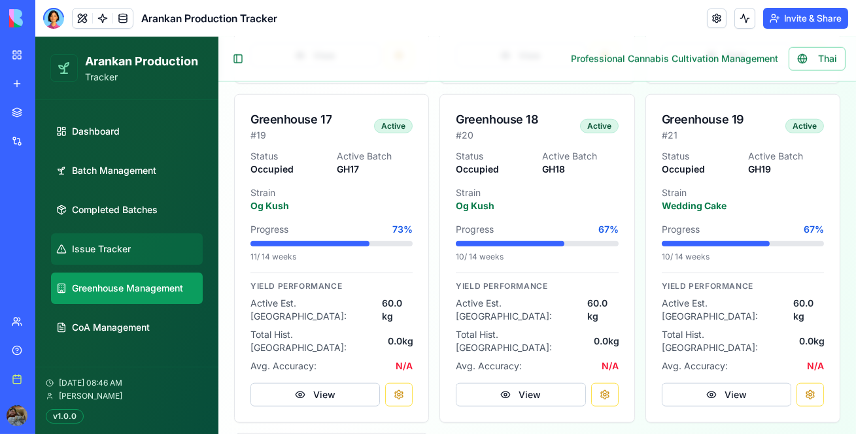
click at [108, 252] on span "Issue Tracker" at bounding box center [101, 249] width 59 height 13
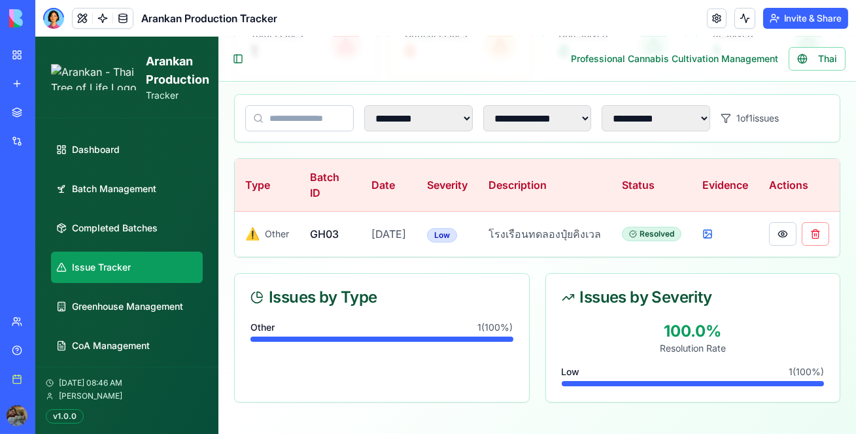
scroll to position [204, 0]
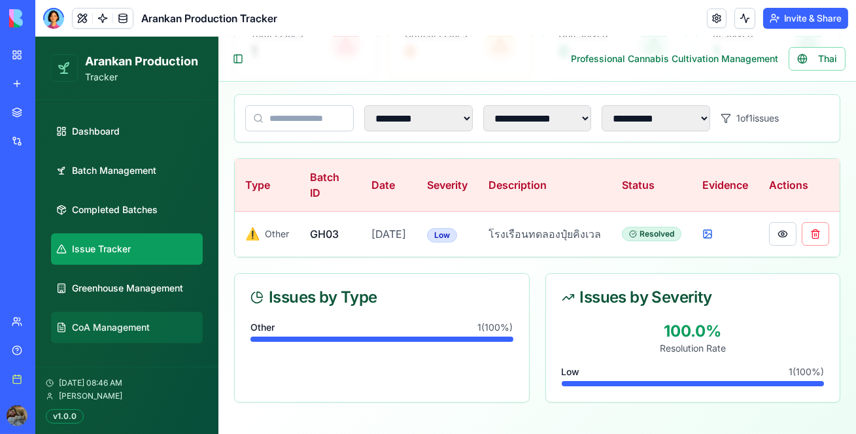
click at [97, 321] on span "CoA Management" at bounding box center [111, 327] width 78 height 13
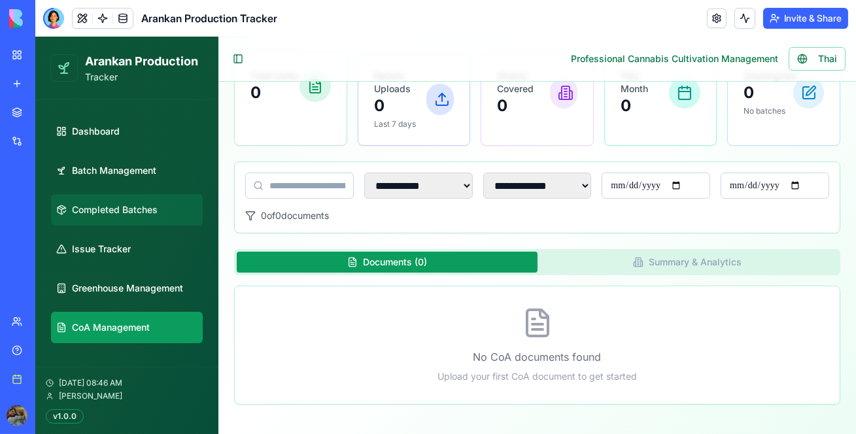
click at [92, 202] on link "Completed Batches" at bounding box center [127, 209] width 152 height 31
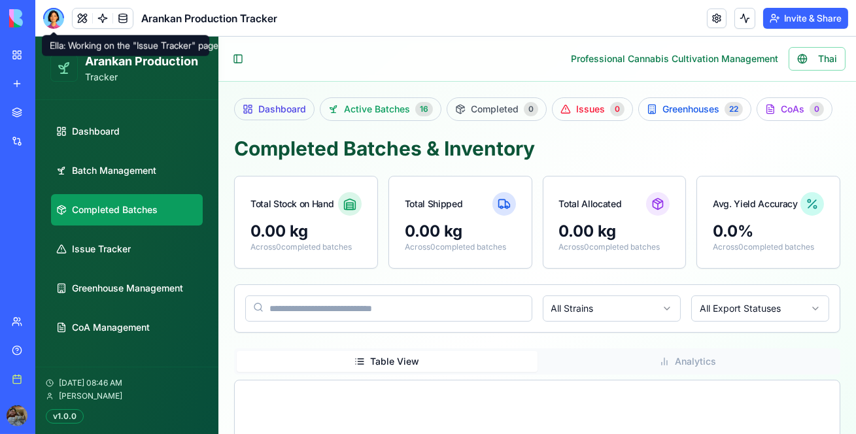
click at [60, 20] on div at bounding box center [53, 18] width 21 height 21
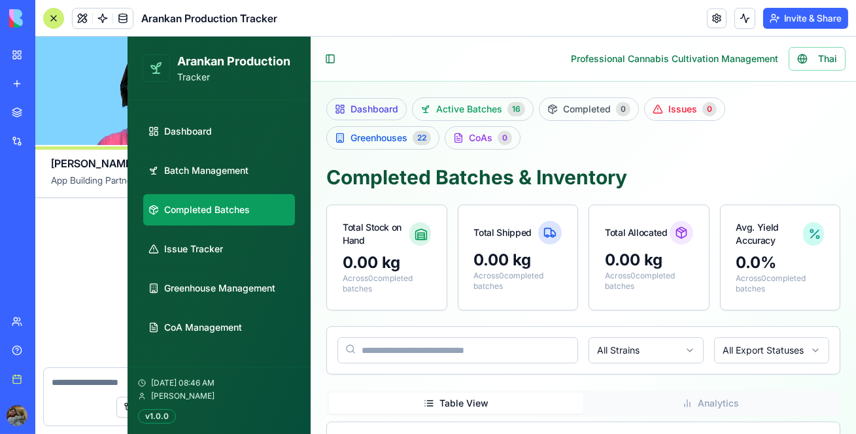
click at [60, 20] on div at bounding box center [53, 18] width 21 height 21
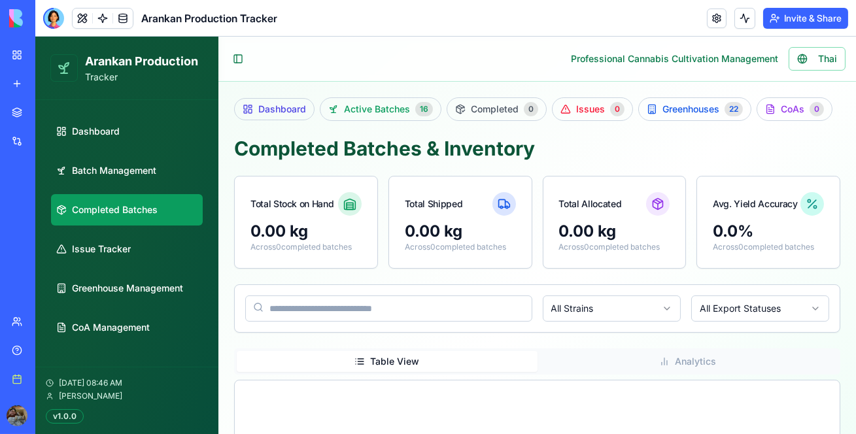
click at [60, 20] on div at bounding box center [53, 18] width 21 height 21
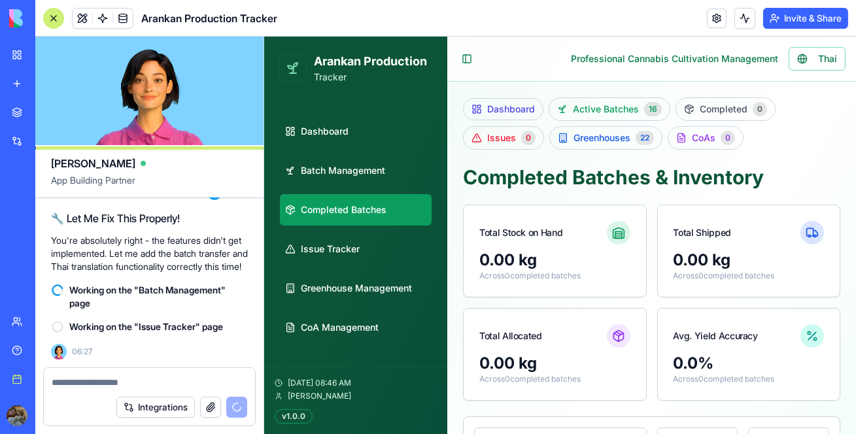
scroll to position [68567, 0]
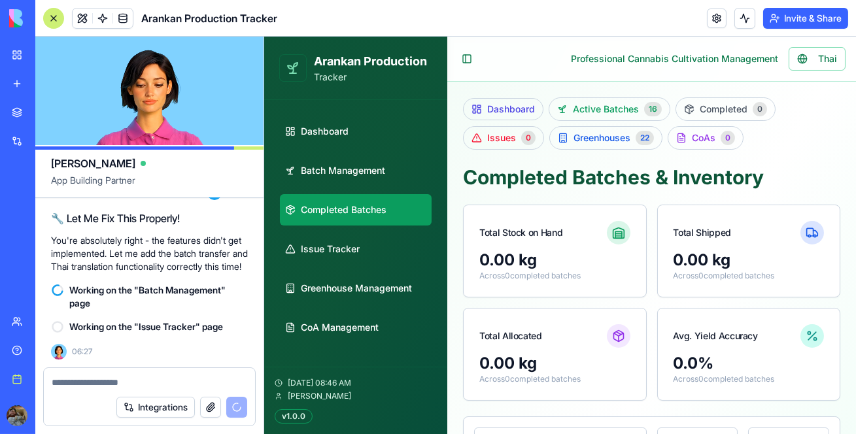
click at [56, 18] on div at bounding box center [53, 18] width 21 height 21
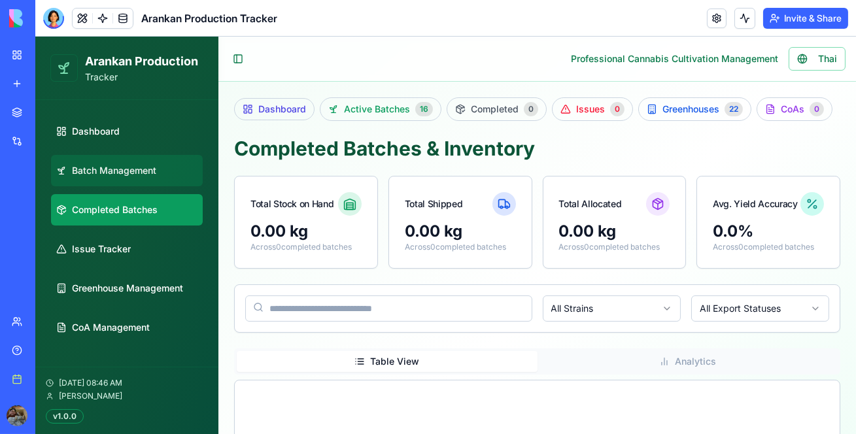
click at [147, 175] on span "Batch Management" at bounding box center [114, 170] width 84 height 13
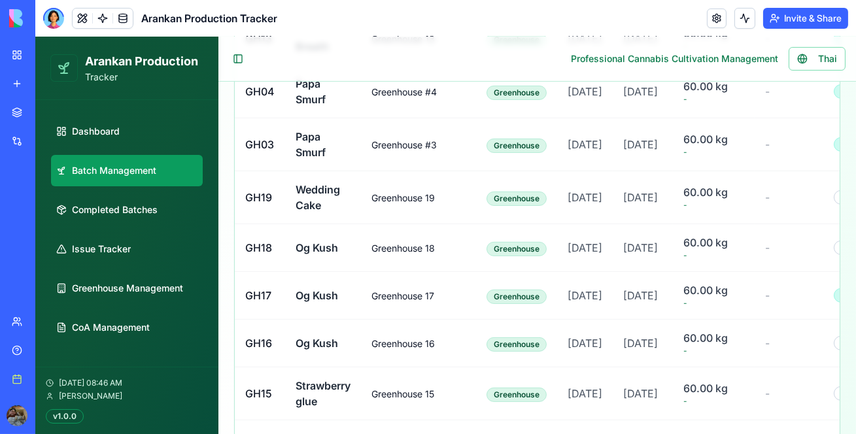
scroll to position [834, 0]
drag, startPoint x: 246, startPoint y: 336, endPoint x: 348, endPoint y: 363, distance: 105.7
click at [348, 225] on tr "GH19 Wedding [GEOGRAPHIC_DATA] 19 Greenhouse [DATE] [DATE] 60.00 kg - - 13 d" at bounding box center [616, 198] width 762 height 53
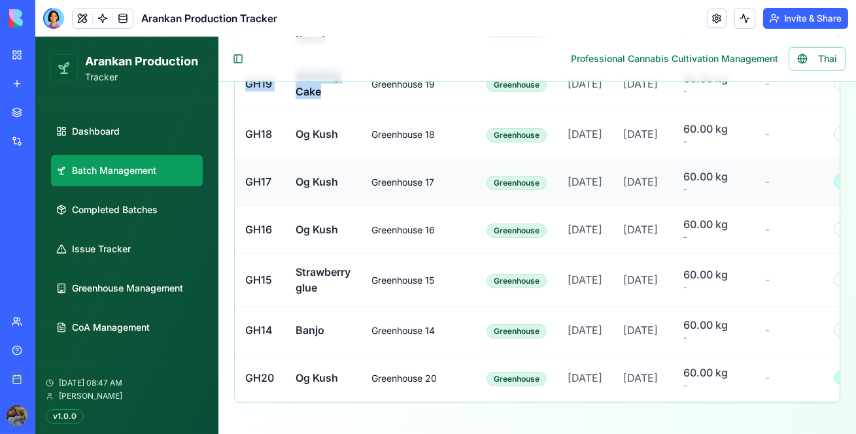
scroll to position [1231, 0]
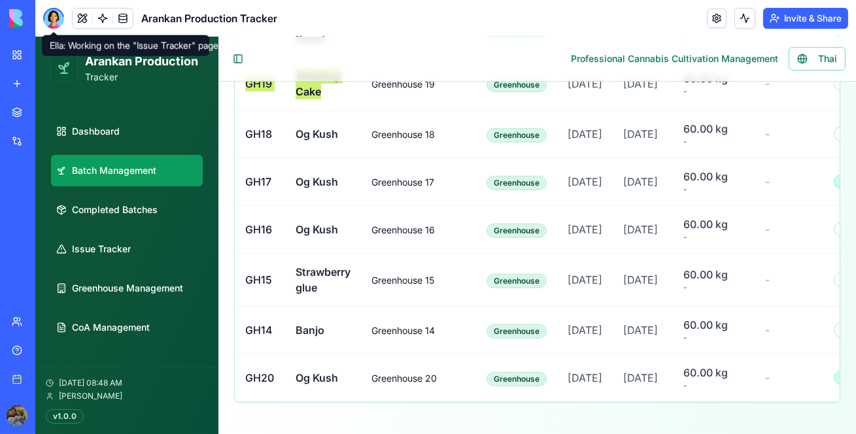
click at [61, 11] on div at bounding box center [53, 18] width 21 height 21
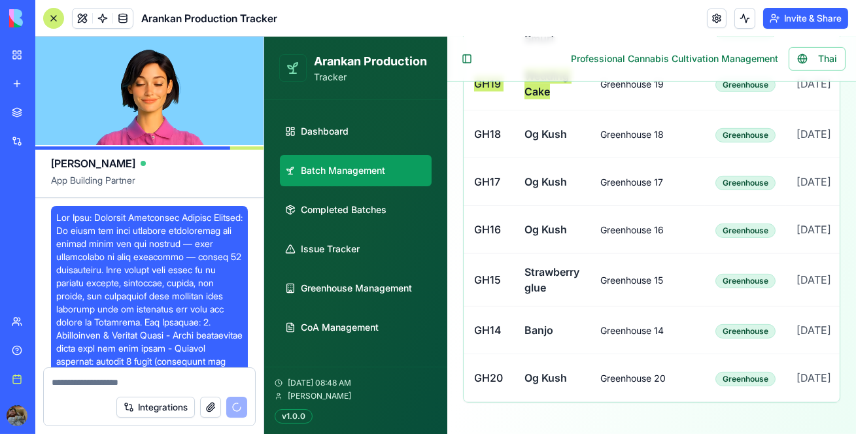
scroll to position [68567, 0]
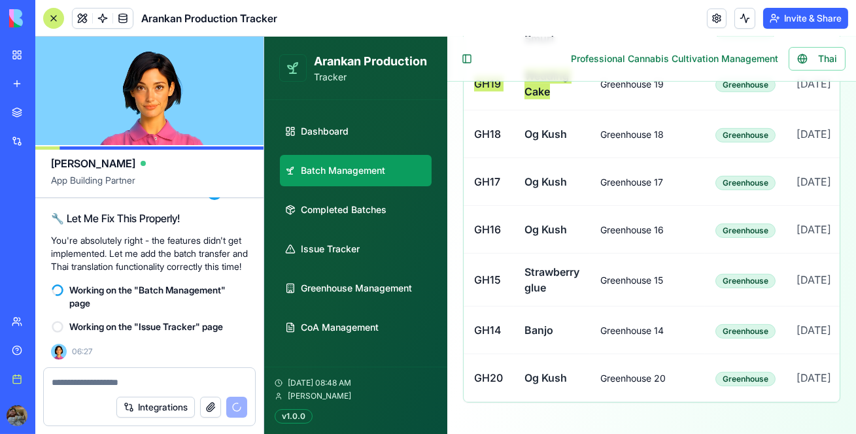
click at [61, 11] on div at bounding box center [53, 18] width 21 height 21
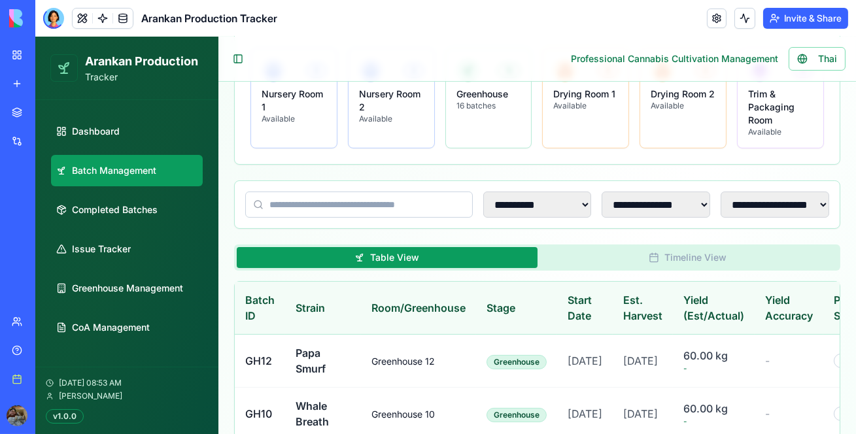
scroll to position [195, 0]
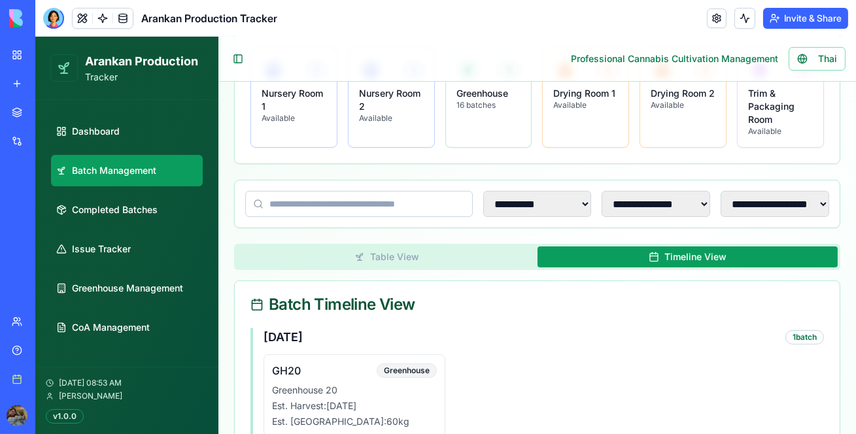
click at [615, 256] on button "Timeline View" at bounding box center [688, 257] width 301 height 21
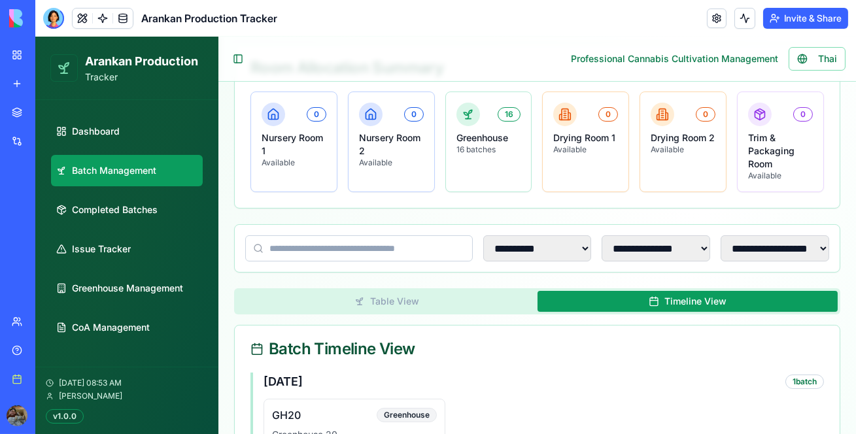
scroll to position [151, 0]
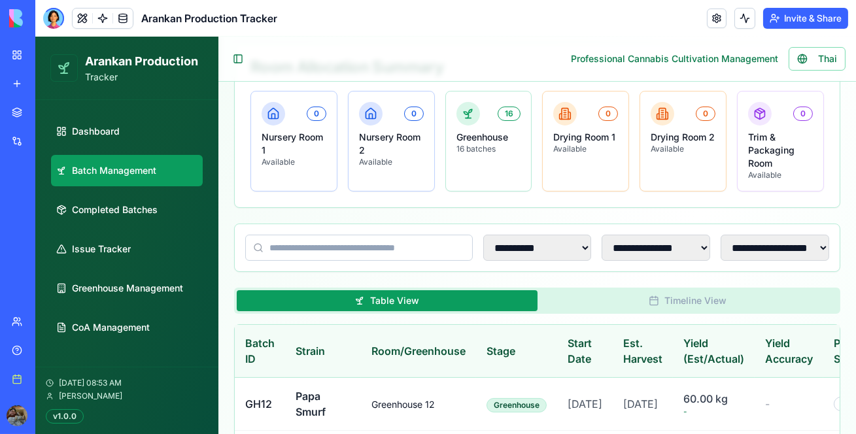
click at [516, 293] on button "Table View" at bounding box center [387, 301] width 301 height 21
click at [759, 239] on select "**********" at bounding box center [775, 248] width 109 height 26
select select "**********"
click at [721, 235] on select "**********" at bounding box center [775, 248] width 109 height 26
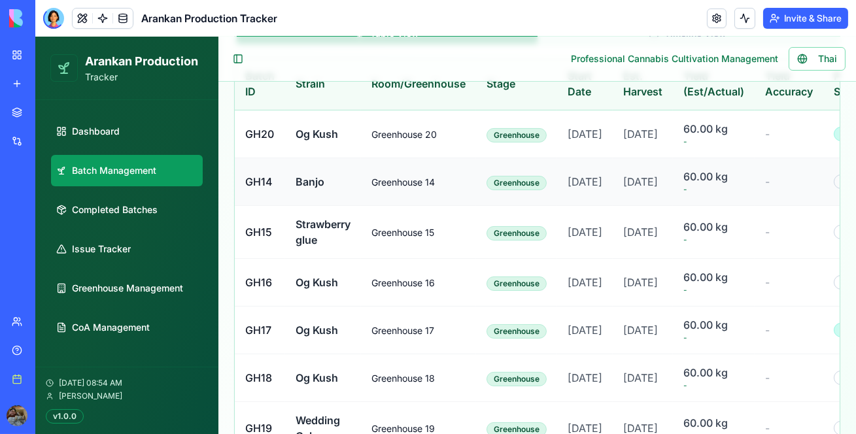
scroll to position [420, 0]
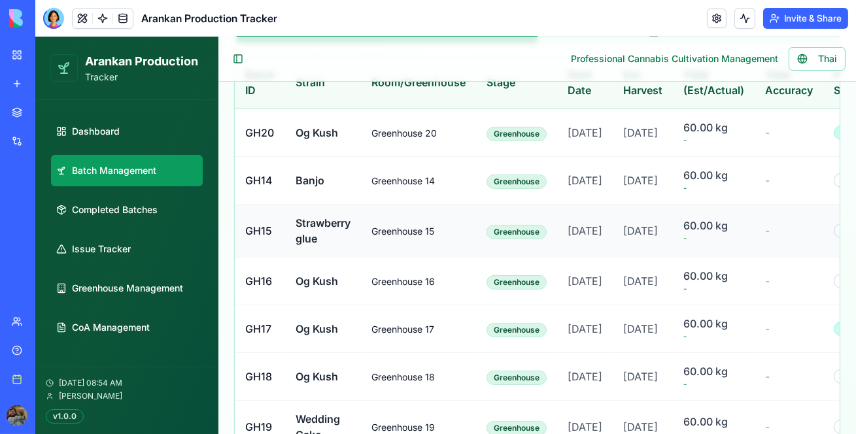
click at [703, 258] on td "60.00 kg -" at bounding box center [714, 231] width 82 height 53
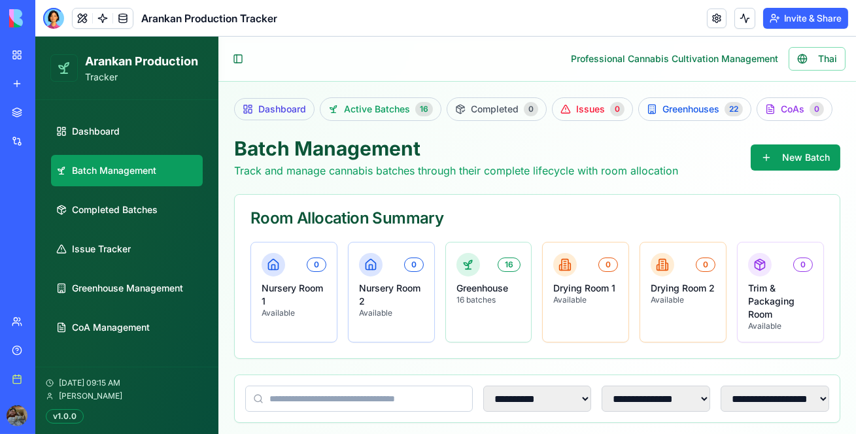
scroll to position [0, 0]
click at [146, 134] on link "Dashboard" at bounding box center [127, 131] width 152 height 31
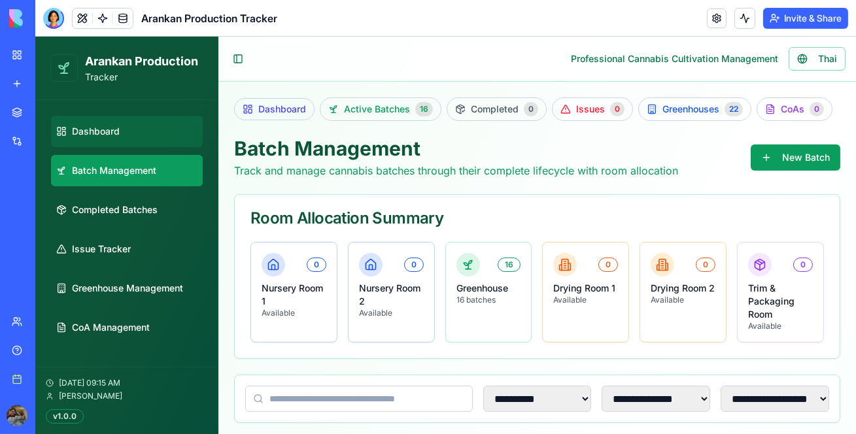
select select "**"
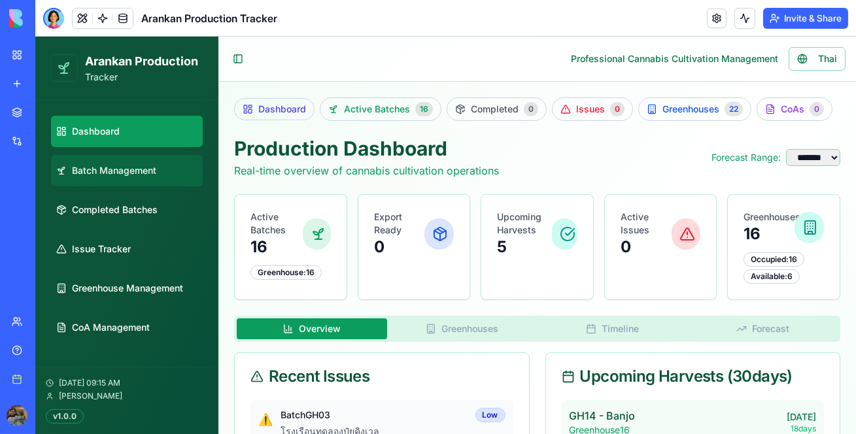
click at [150, 173] on span "Batch Management" at bounding box center [114, 170] width 84 height 13
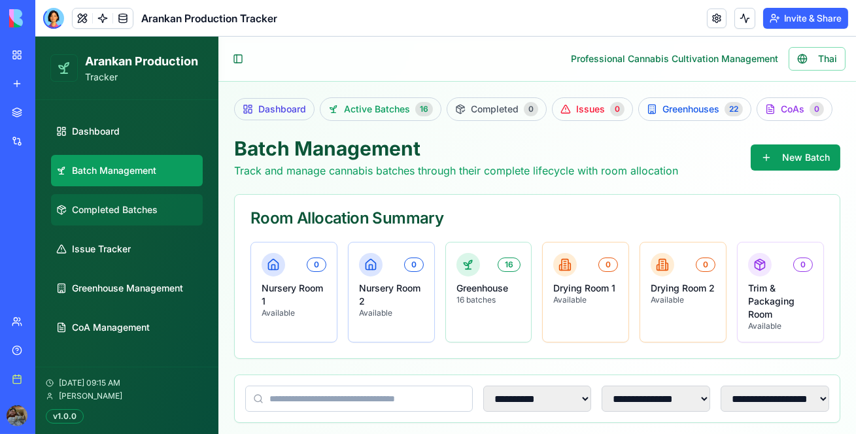
click at [149, 201] on link "Completed Batches" at bounding box center [127, 209] width 152 height 31
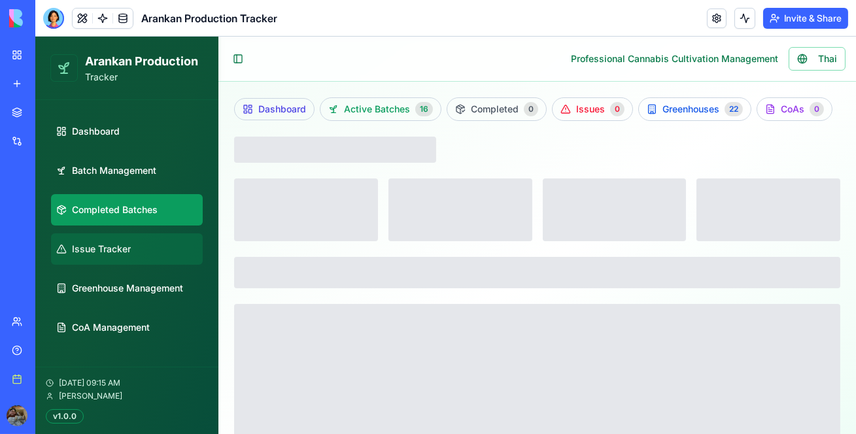
click at [145, 256] on link "Issue Tracker" at bounding box center [127, 249] width 152 height 31
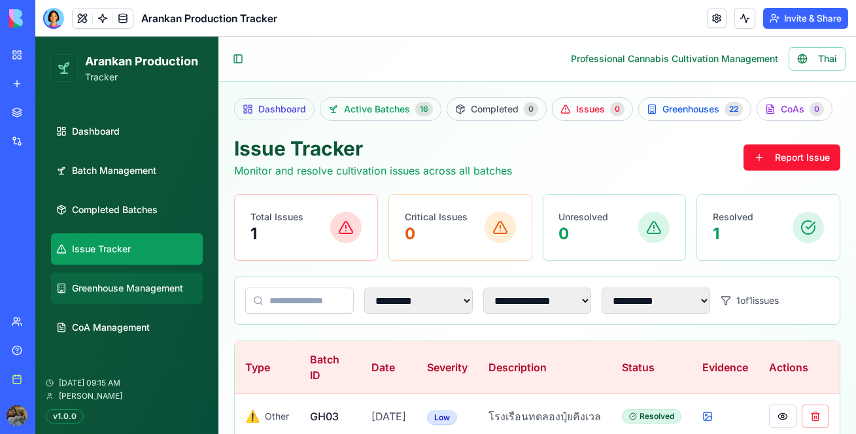
click at [141, 283] on span "Greenhouse Management" at bounding box center [127, 288] width 111 height 13
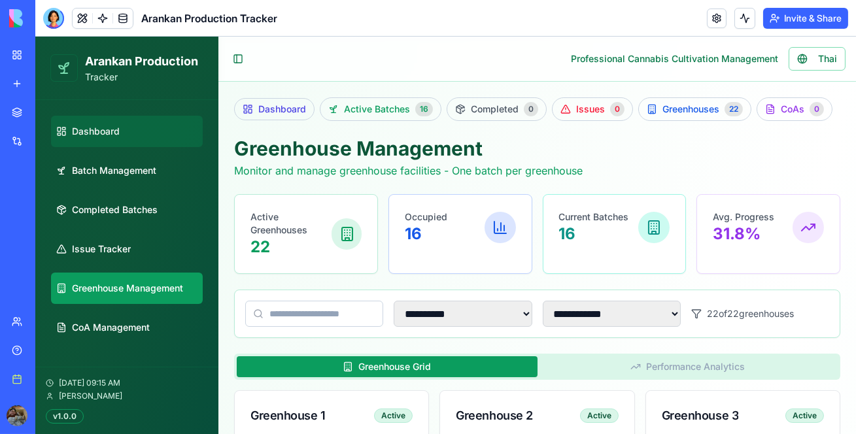
click at [141, 145] on link "Dashboard" at bounding box center [127, 131] width 152 height 31
select select "**"
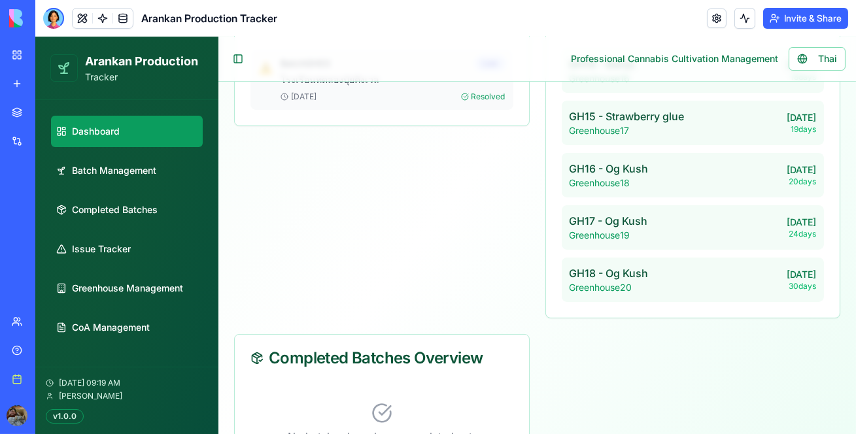
scroll to position [414, 0]
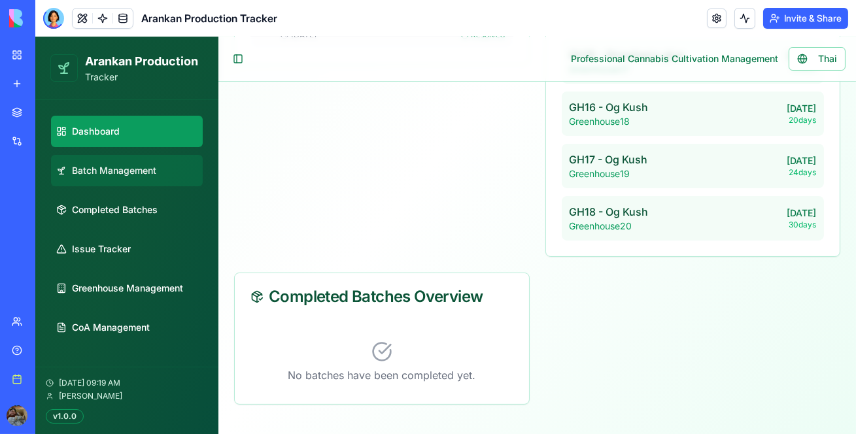
click at [147, 177] on link "Batch Management" at bounding box center [127, 170] width 152 height 31
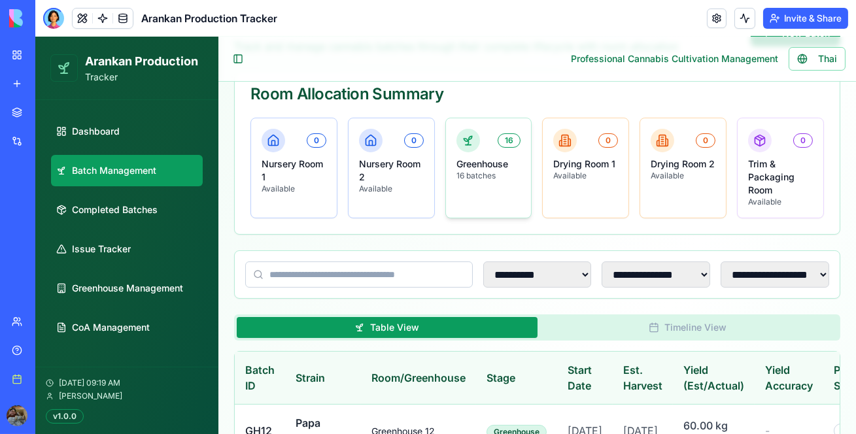
scroll to position [125, 0]
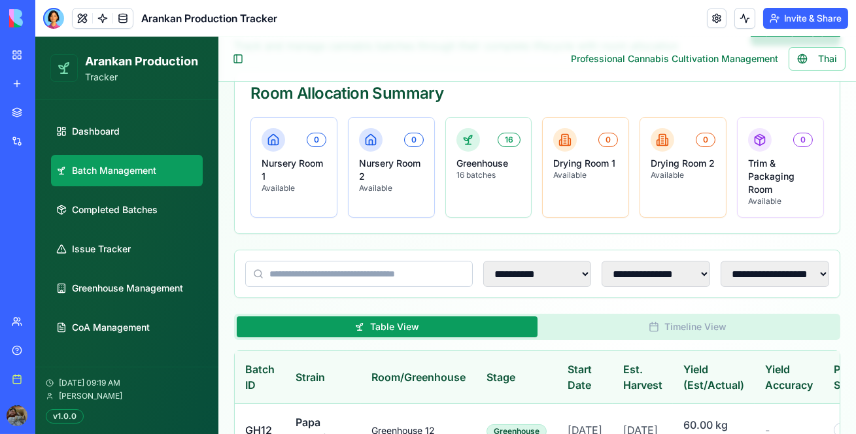
click at [580, 325] on button "Timeline View" at bounding box center [688, 327] width 301 height 21
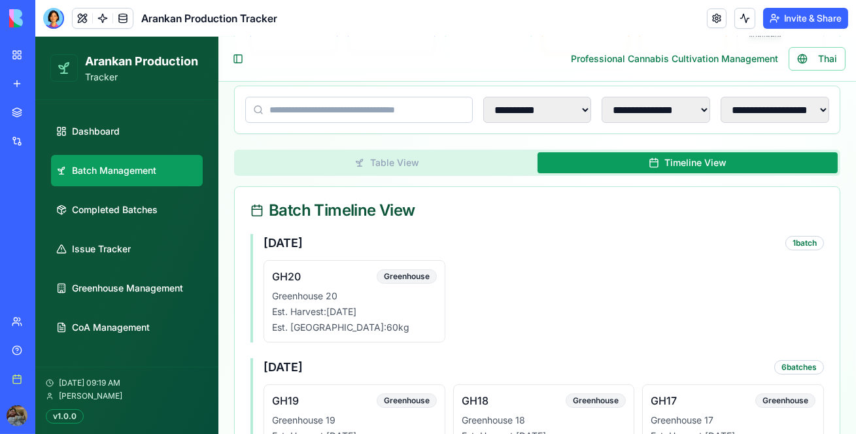
scroll to position [292, 0]
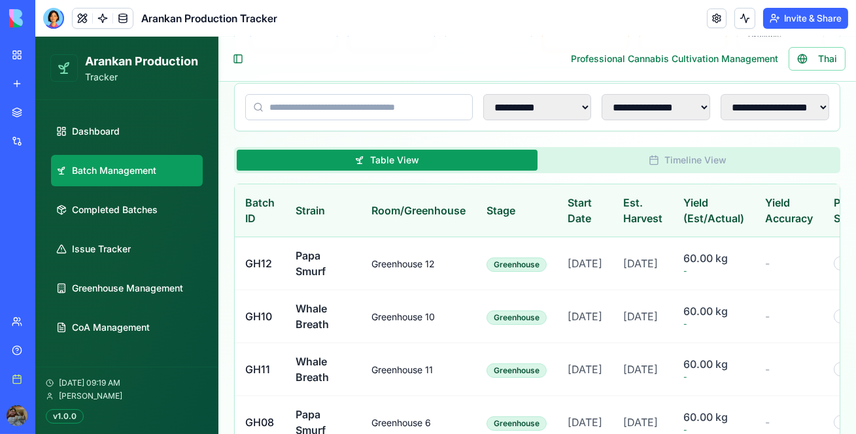
click at [487, 159] on button "Table View" at bounding box center [387, 160] width 301 height 21
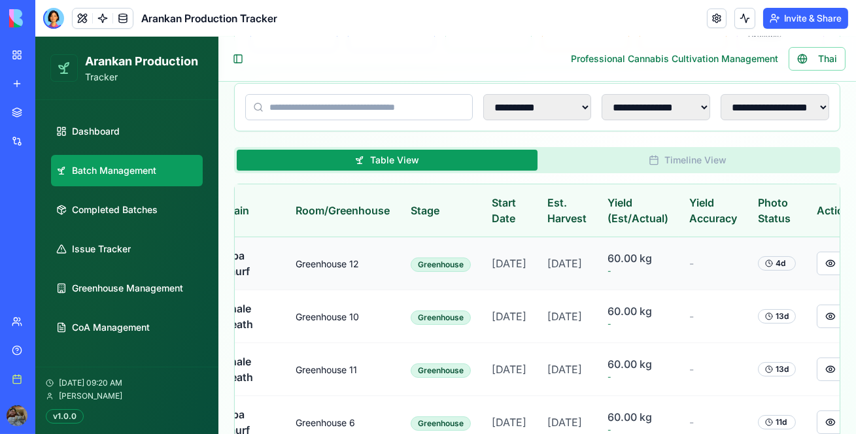
scroll to position [0, 0]
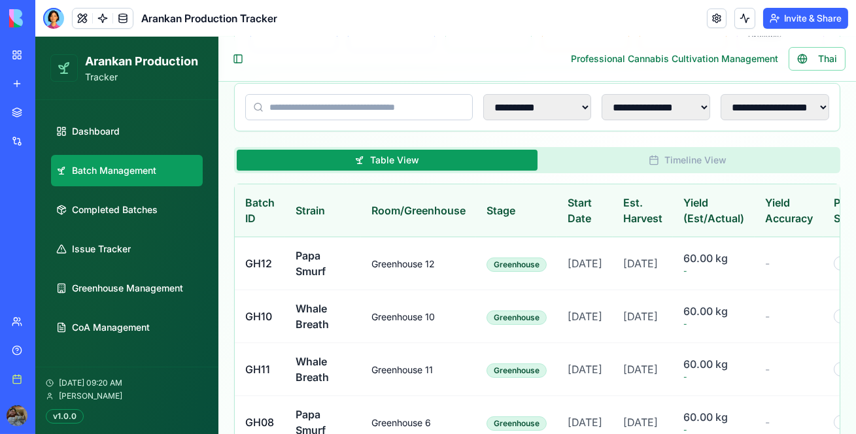
click at [383, 105] on input at bounding box center [359, 107] width 228 height 26
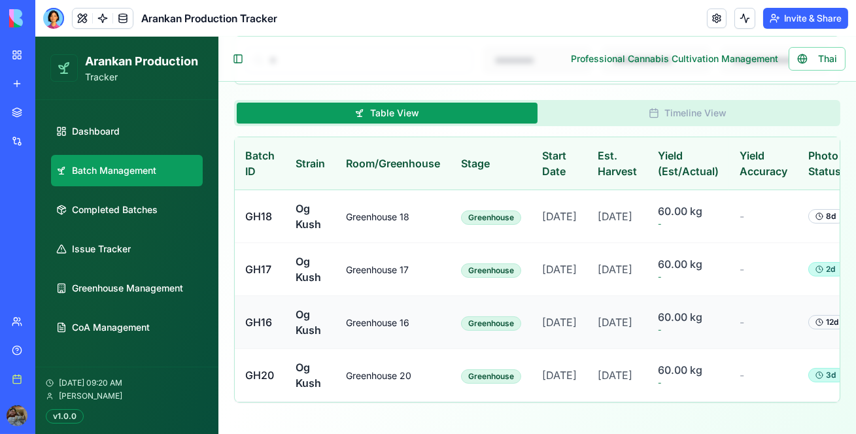
scroll to position [408, 0]
type input "**"
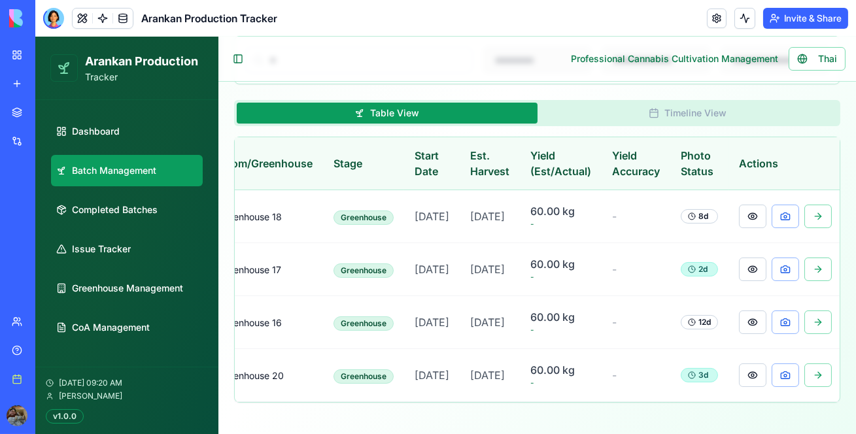
scroll to position [0, 130]
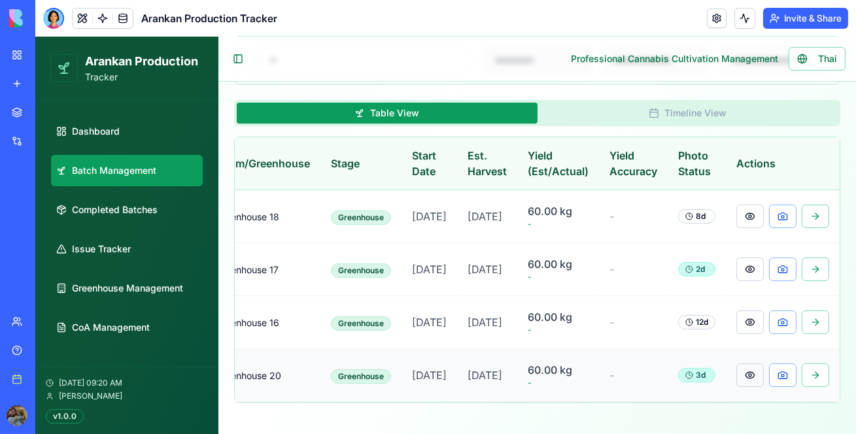
click at [747, 364] on button at bounding box center [750, 376] width 27 height 24
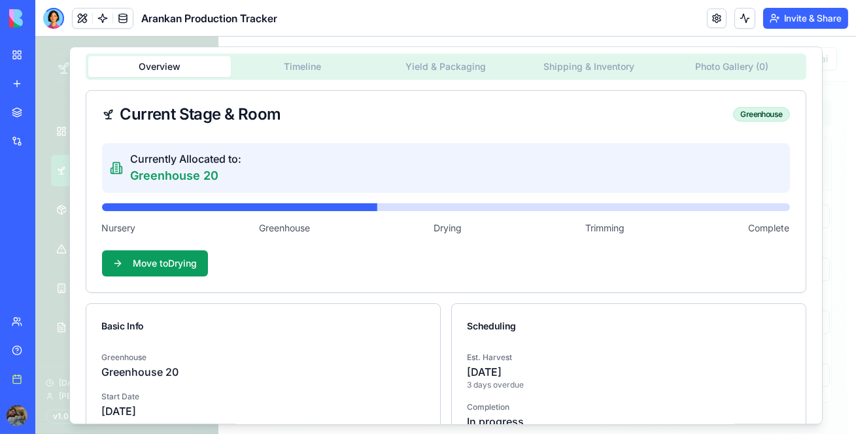
scroll to position [43, 0]
click at [308, 72] on button "Timeline" at bounding box center [302, 67] width 143 height 21
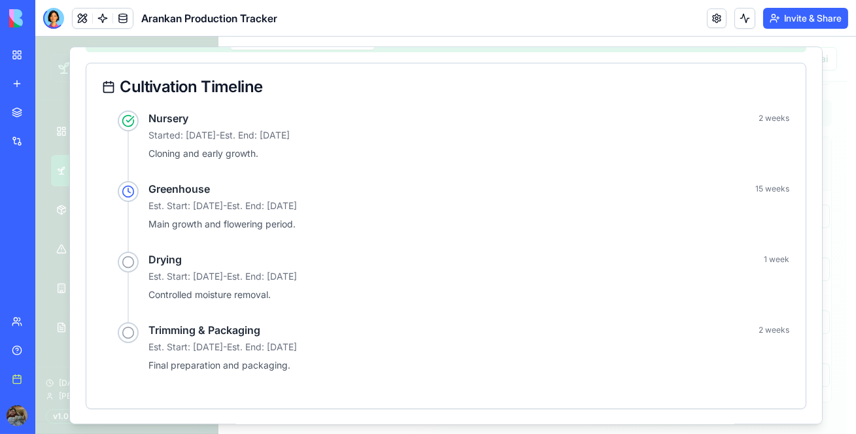
scroll to position [0, 0]
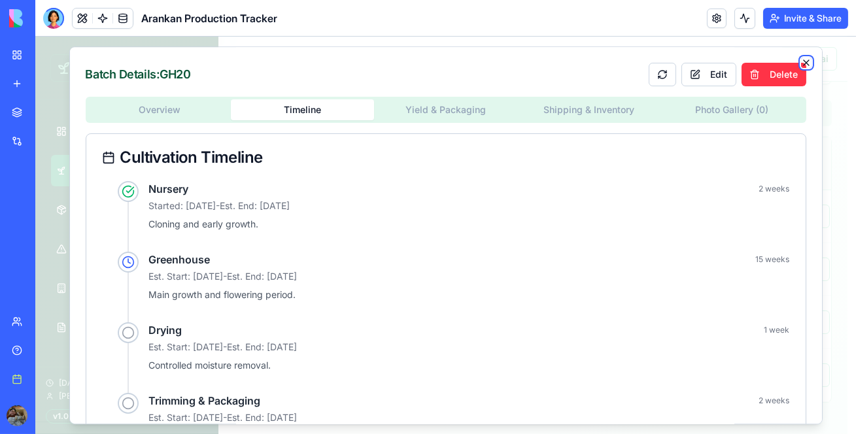
click at [802, 61] on icon "button" at bounding box center [807, 63] width 10 height 10
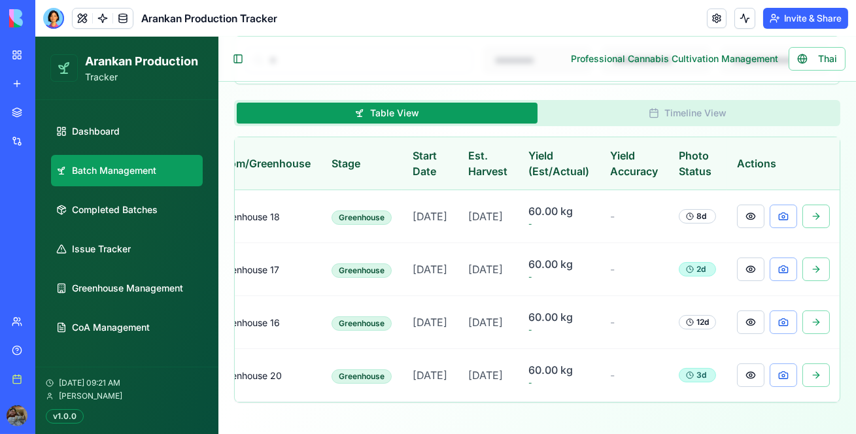
scroll to position [0, 121]
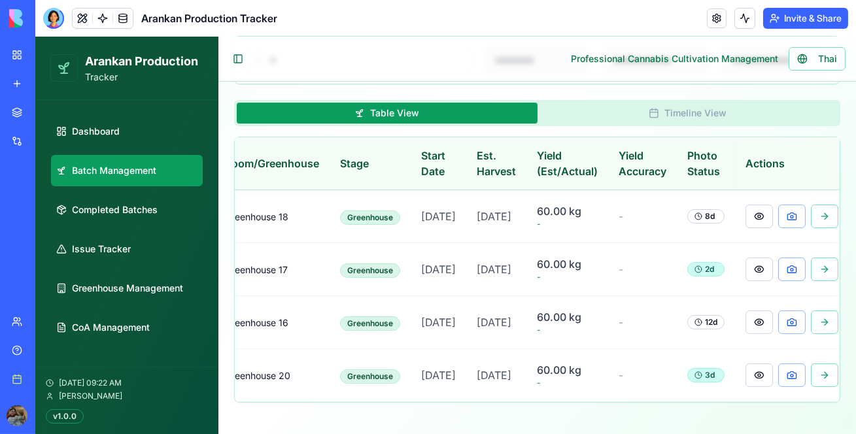
click at [307, 407] on div "**********" at bounding box center [538, 89] width 638 height 692
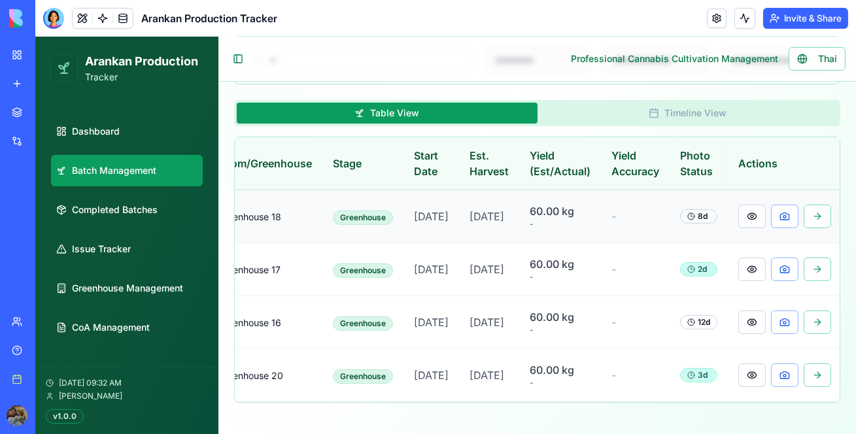
scroll to position [0, 130]
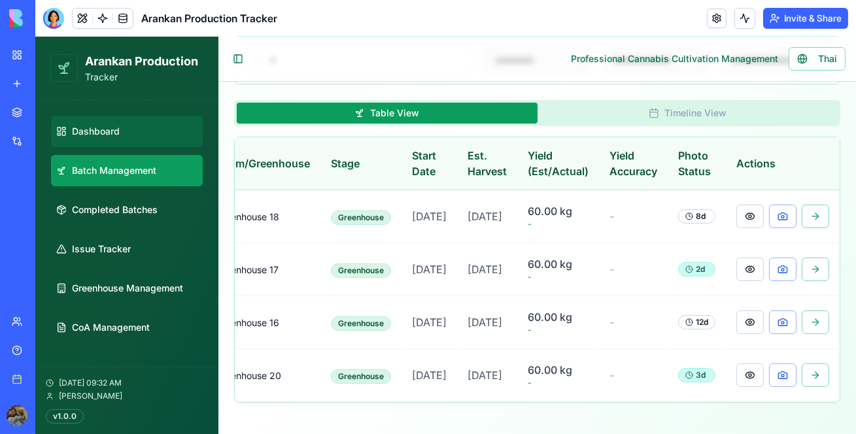
click at [139, 126] on link "Dashboard" at bounding box center [127, 131] width 152 height 31
select select "**"
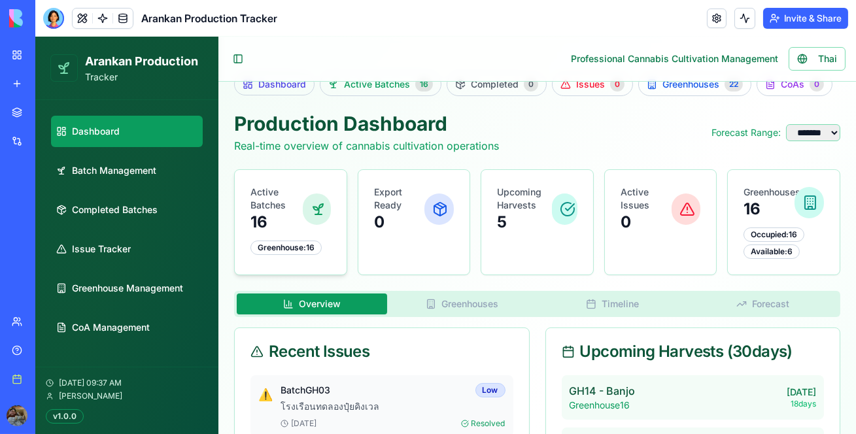
scroll to position [22, 0]
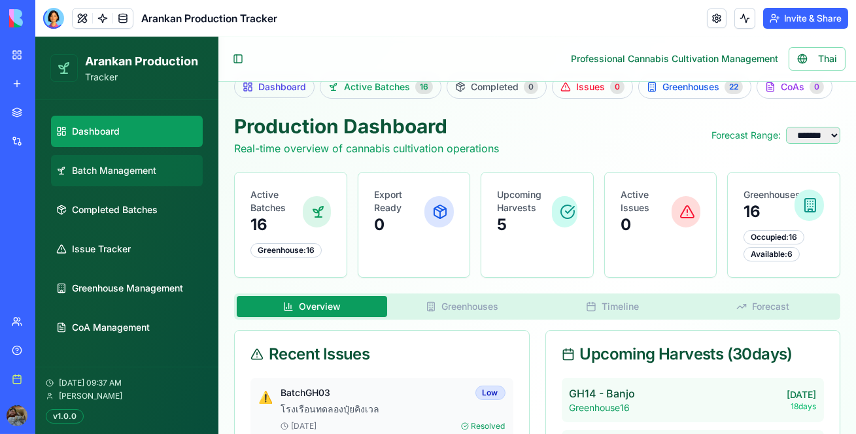
click at [169, 173] on link "Batch Management" at bounding box center [127, 170] width 152 height 31
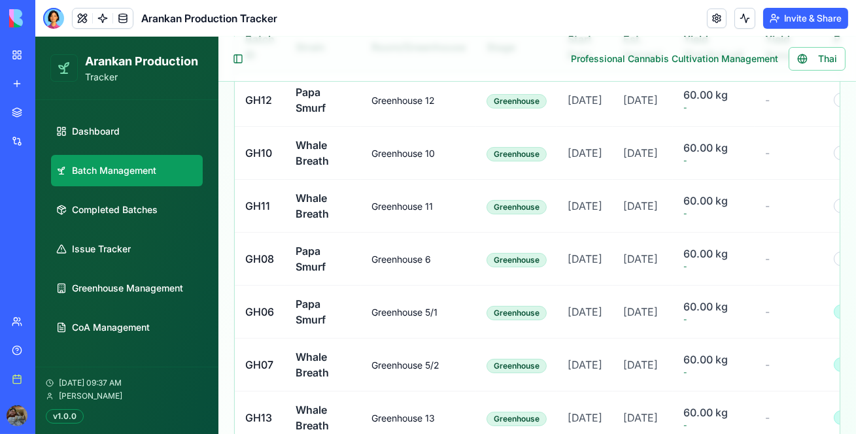
scroll to position [431, 0]
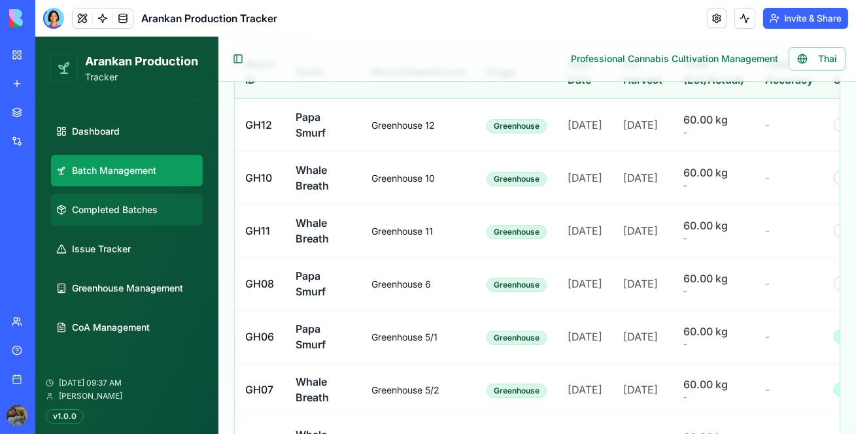
click at [157, 200] on link "Completed Batches" at bounding box center [127, 209] width 152 height 31
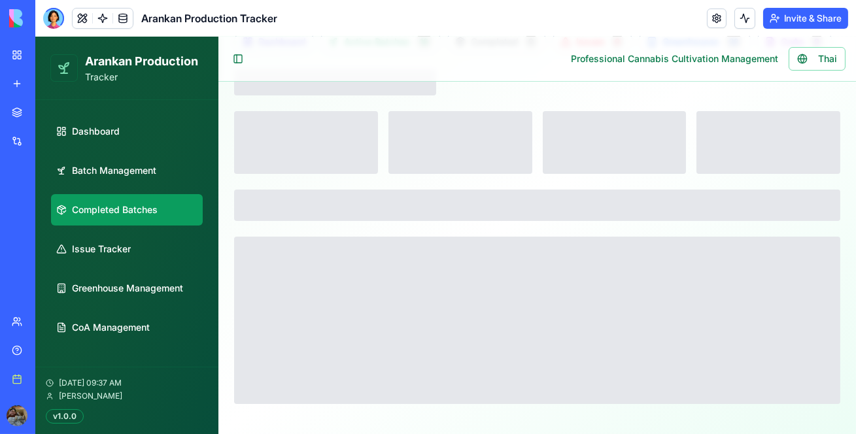
scroll to position [143, 0]
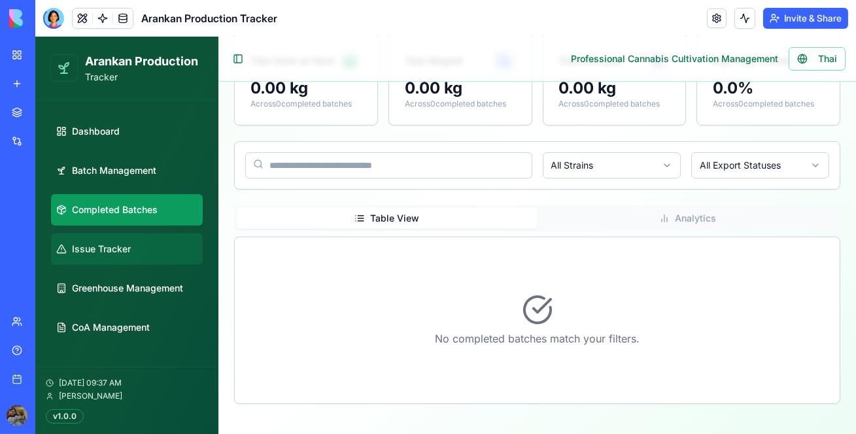
click at [151, 258] on link "Issue Tracker" at bounding box center [127, 249] width 152 height 31
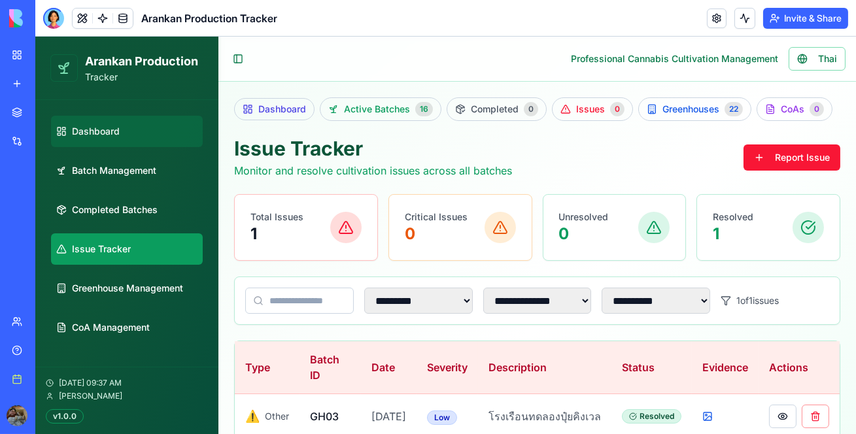
click at [84, 137] on span "Dashboard" at bounding box center [96, 131] width 48 height 13
select select "**"
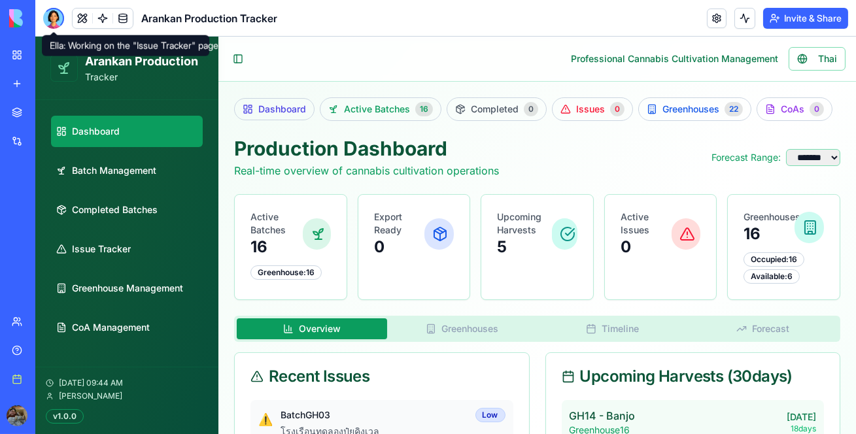
click at [58, 19] on div at bounding box center [53, 18] width 21 height 21
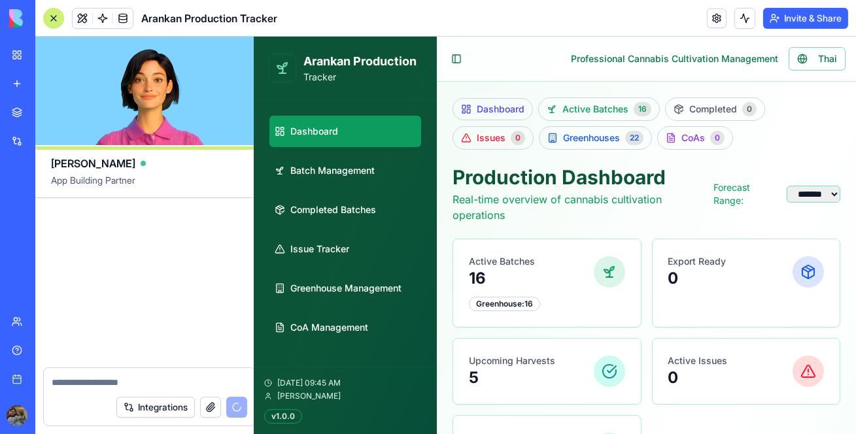
scroll to position [68567, 0]
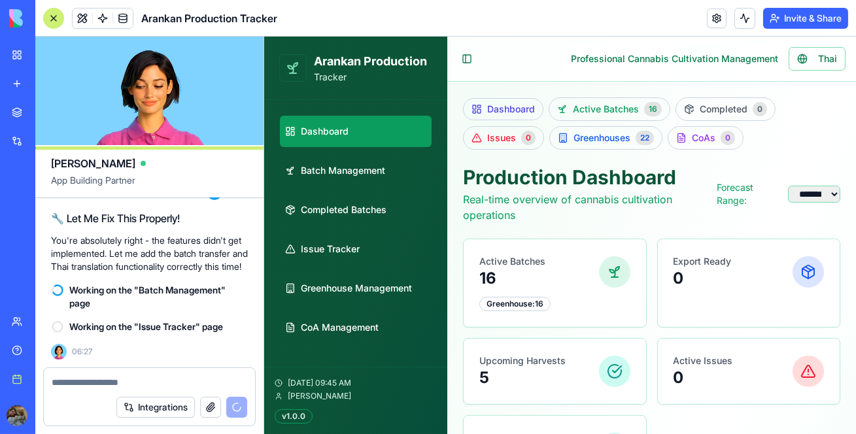
click at [56, 23] on div at bounding box center [53, 18] width 21 height 21
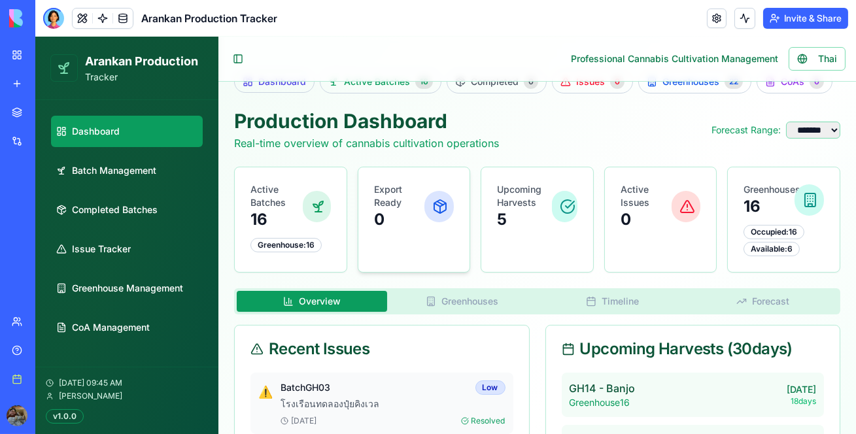
scroll to position [26, 0]
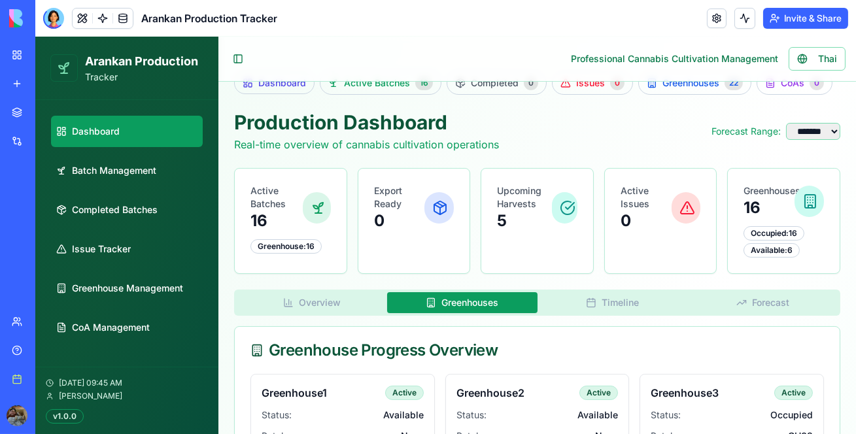
click at [491, 308] on button "Greenhouses" at bounding box center [462, 302] width 150 height 21
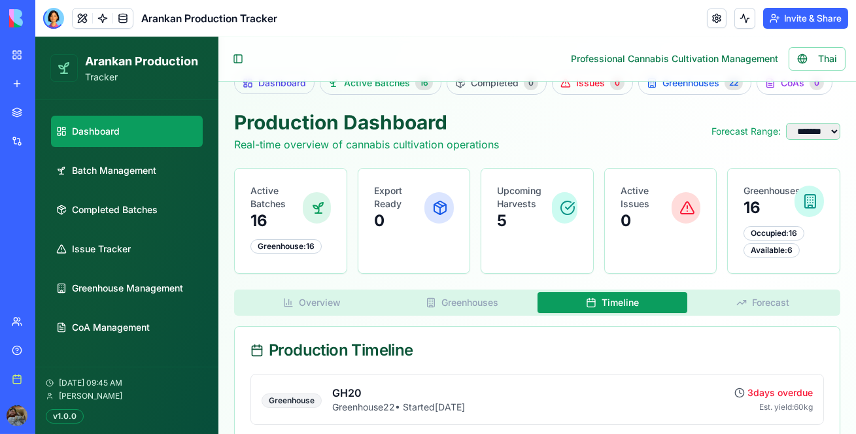
click at [636, 303] on button "Timeline" at bounding box center [613, 302] width 150 height 21
click at [501, 304] on button "Greenhouses" at bounding box center [462, 302] width 150 height 21
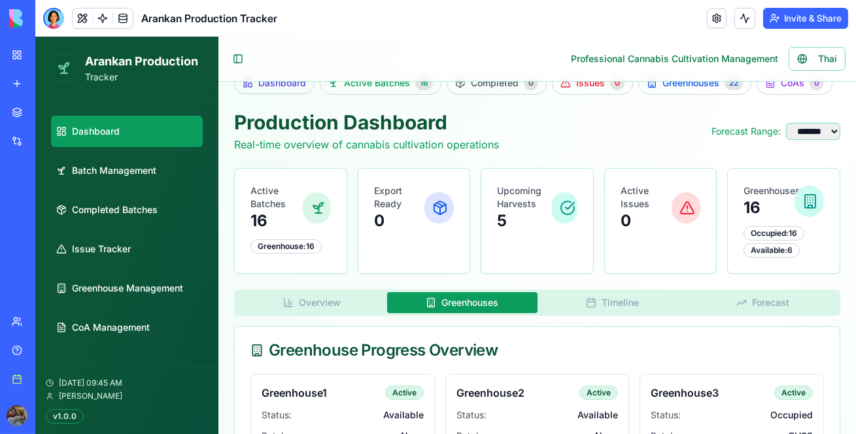
click at [598, 297] on button "Timeline" at bounding box center [613, 302] width 150 height 21
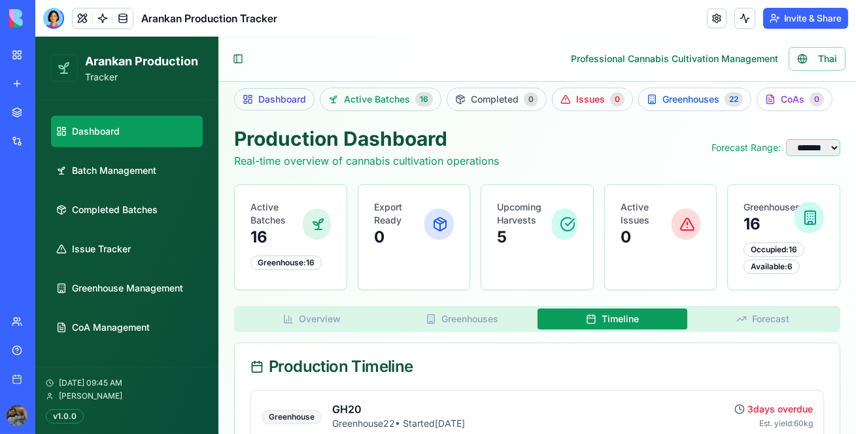
scroll to position [0, 0]
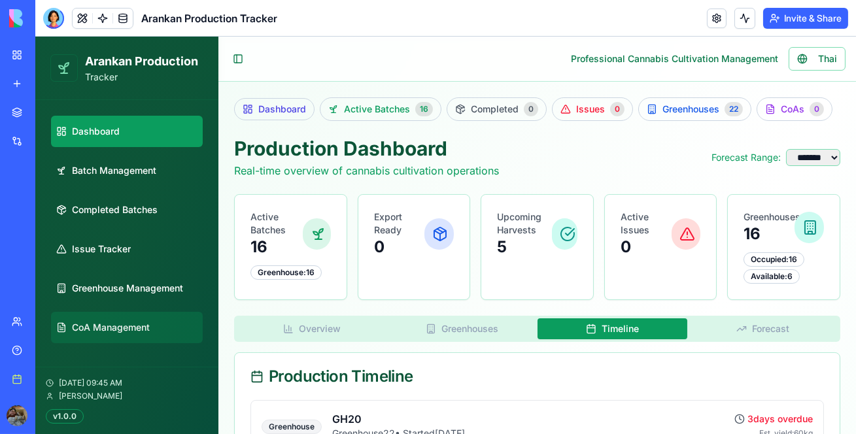
click at [142, 327] on span "CoA Management" at bounding box center [111, 327] width 78 height 13
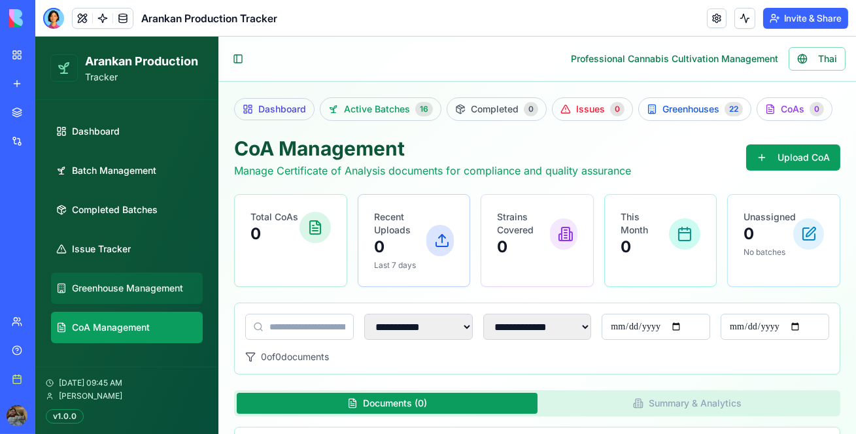
click at [139, 291] on span "Greenhouse Management" at bounding box center [127, 288] width 111 height 13
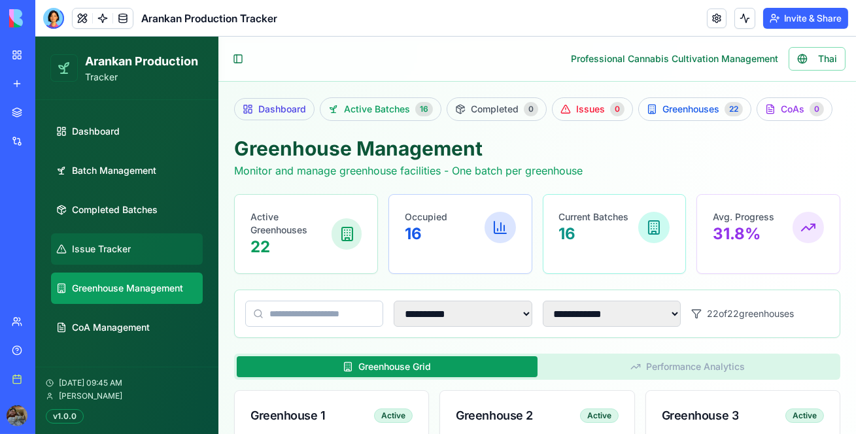
click at [136, 240] on link "Issue Tracker" at bounding box center [127, 249] width 152 height 31
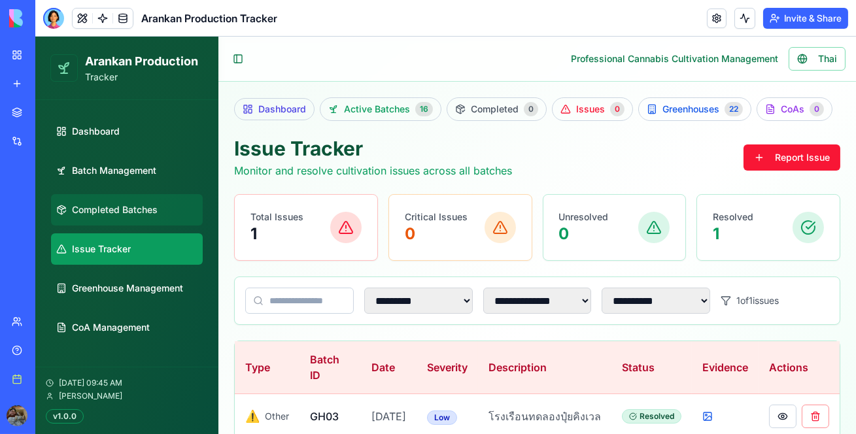
click at [129, 197] on link "Completed Batches" at bounding box center [127, 209] width 152 height 31
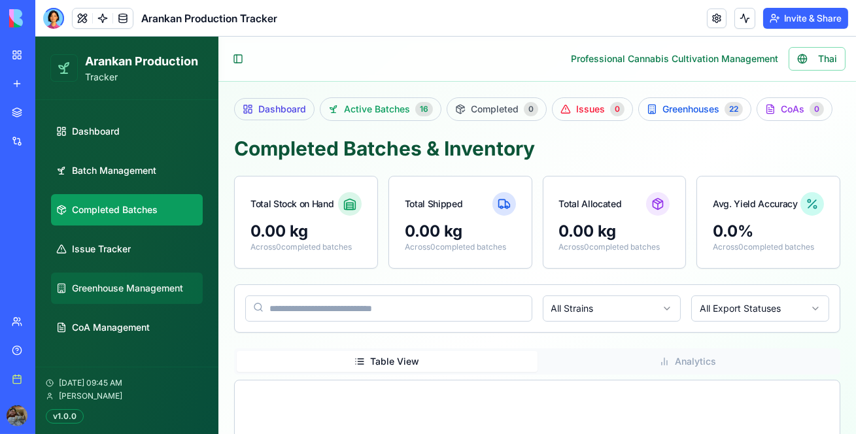
click at [158, 289] on span "Greenhouse Management" at bounding box center [127, 288] width 111 height 13
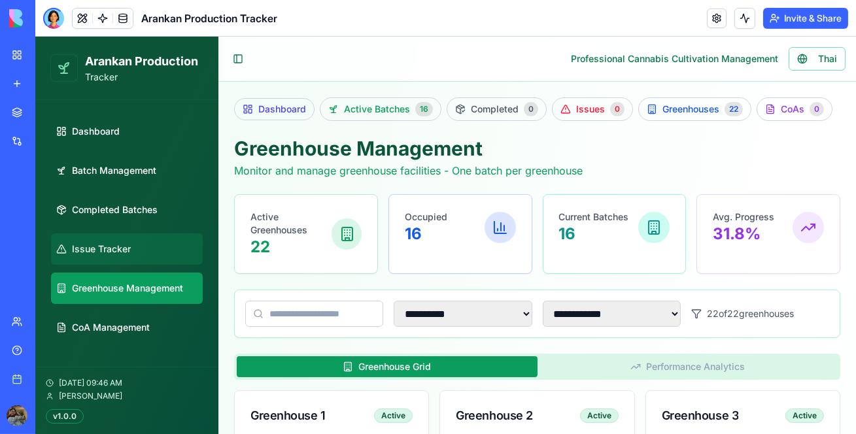
click at [154, 252] on link "Issue Tracker" at bounding box center [127, 249] width 152 height 31
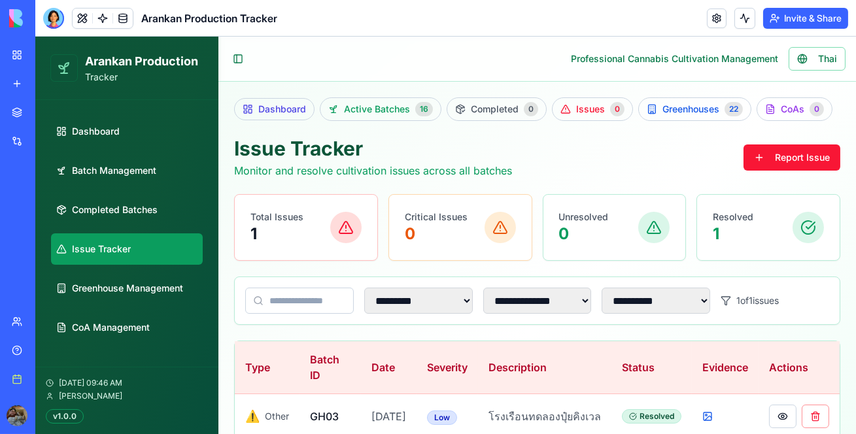
scroll to position [204, 0]
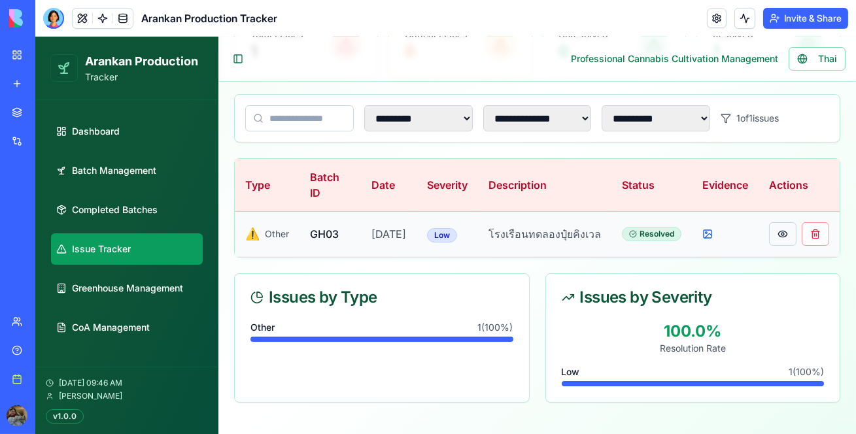
click at [774, 222] on button at bounding box center [782, 234] width 27 height 24
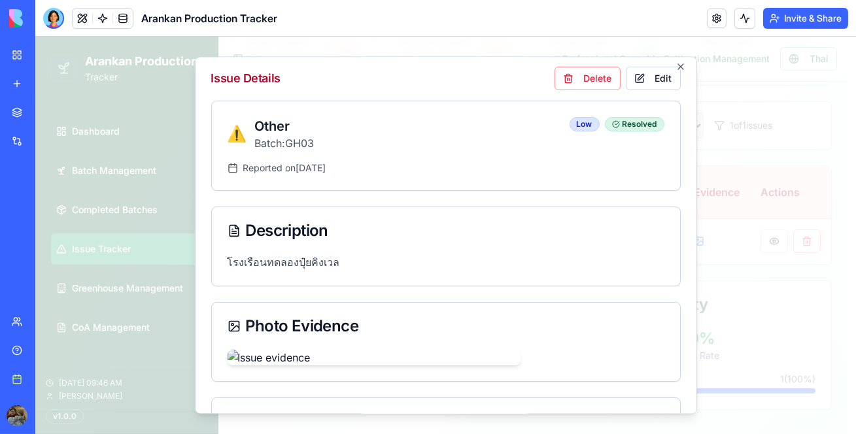
scroll to position [0, 0]
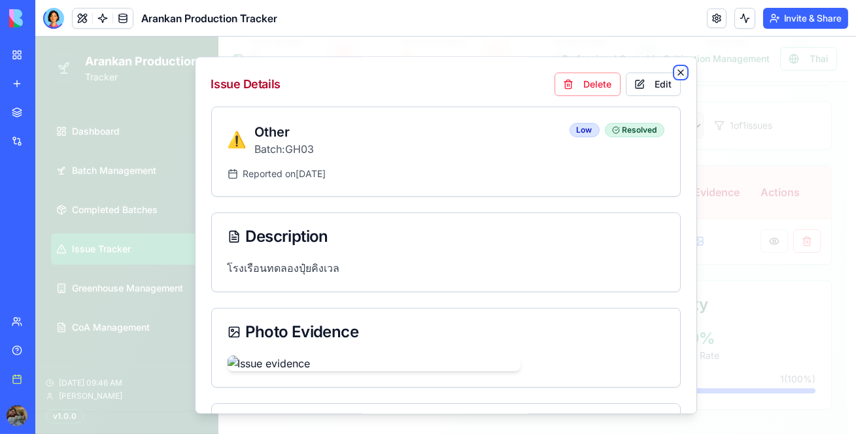
click at [676, 72] on icon "button" at bounding box center [681, 72] width 10 height 10
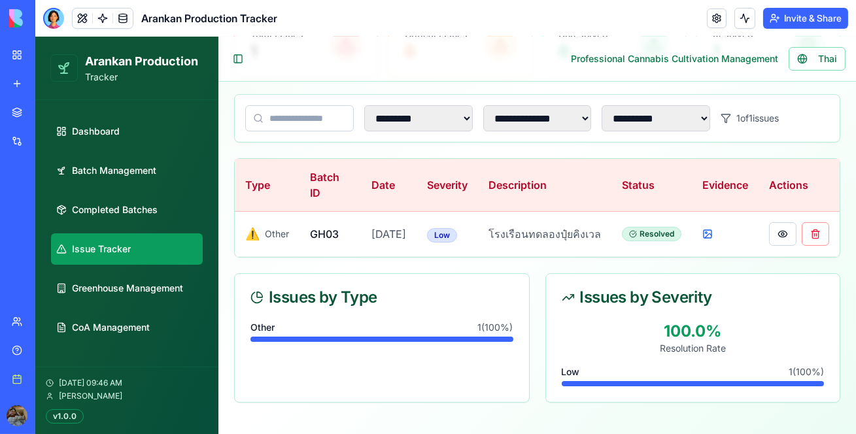
scroll to position [188, 0]
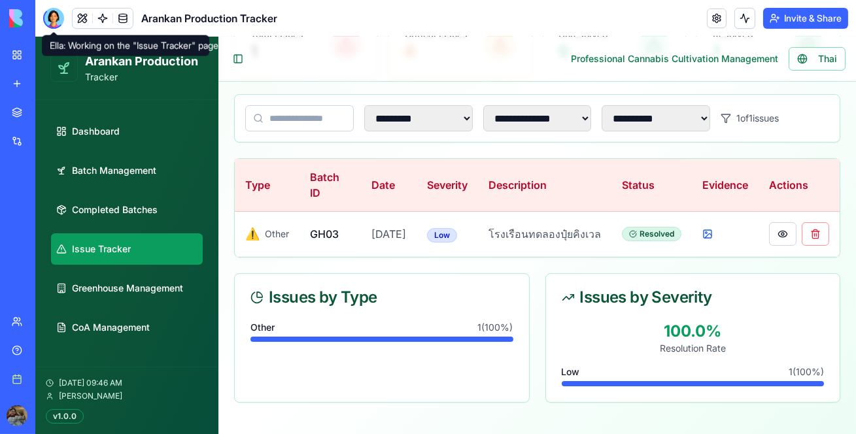
click at [54, 10] on div at bounding box center [53, 18] width 21 height 21
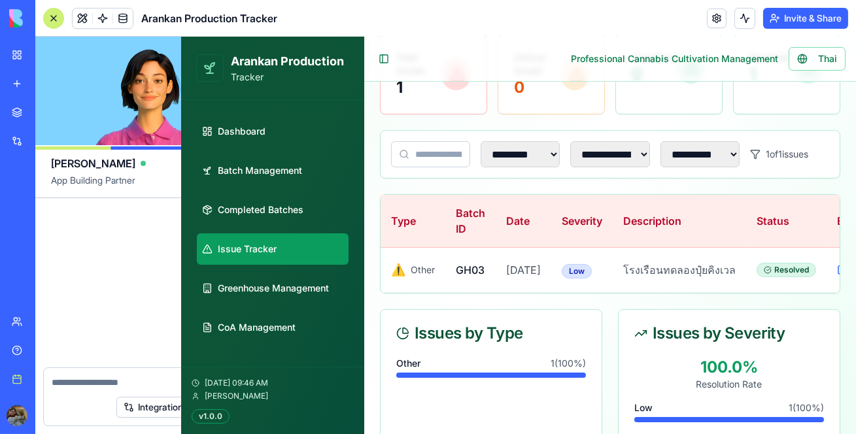
scroll to position [68567, 0]
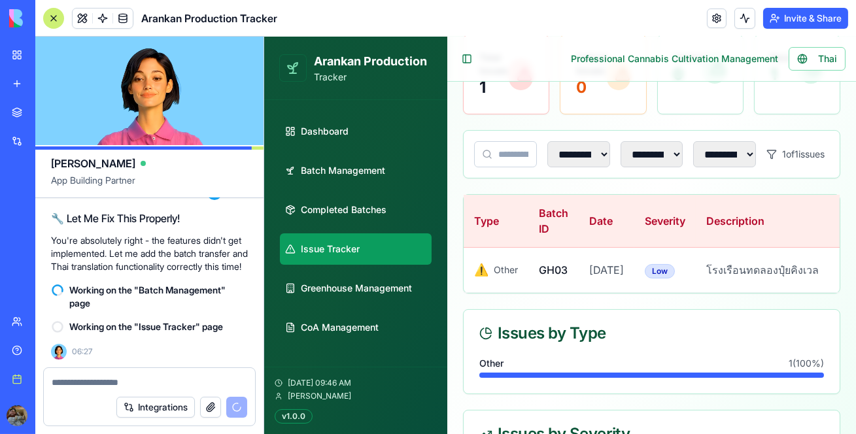
click at [142, 296] on span "Working on the "Batch Management" page" at bounding box center [158, 297] width 179 height 26
